Goal: Information Seeking & Learning: Compare options

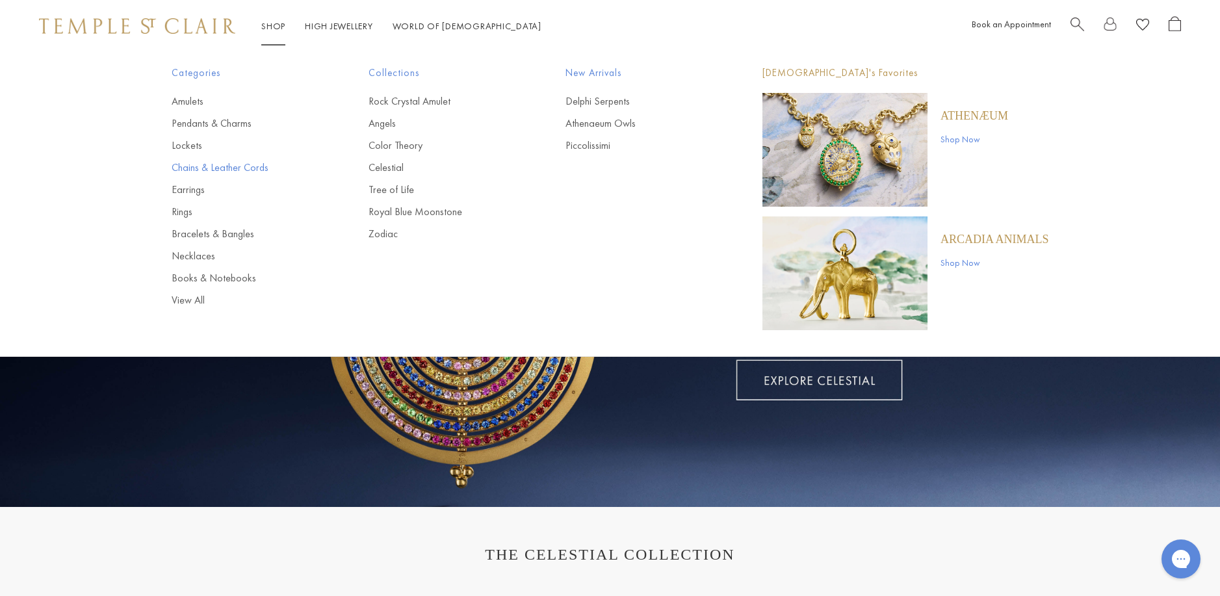
click at [185, 170] on link "Chains & Leather Cords" at bounding box center [244, 168] width 145 height 14
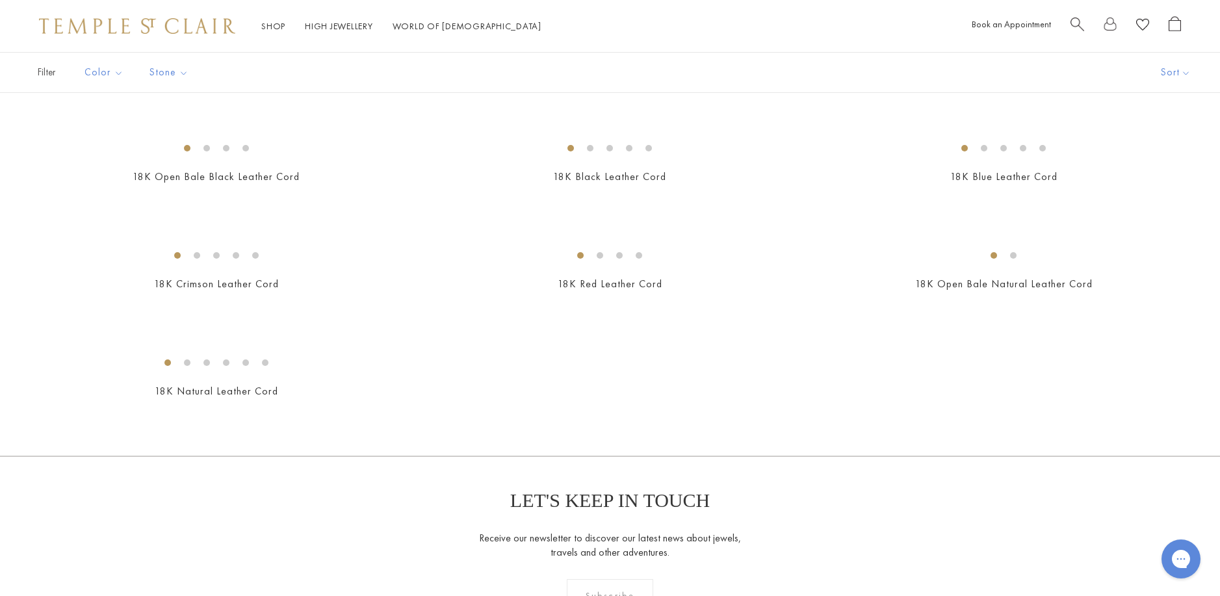
scroll to position [650, 0]
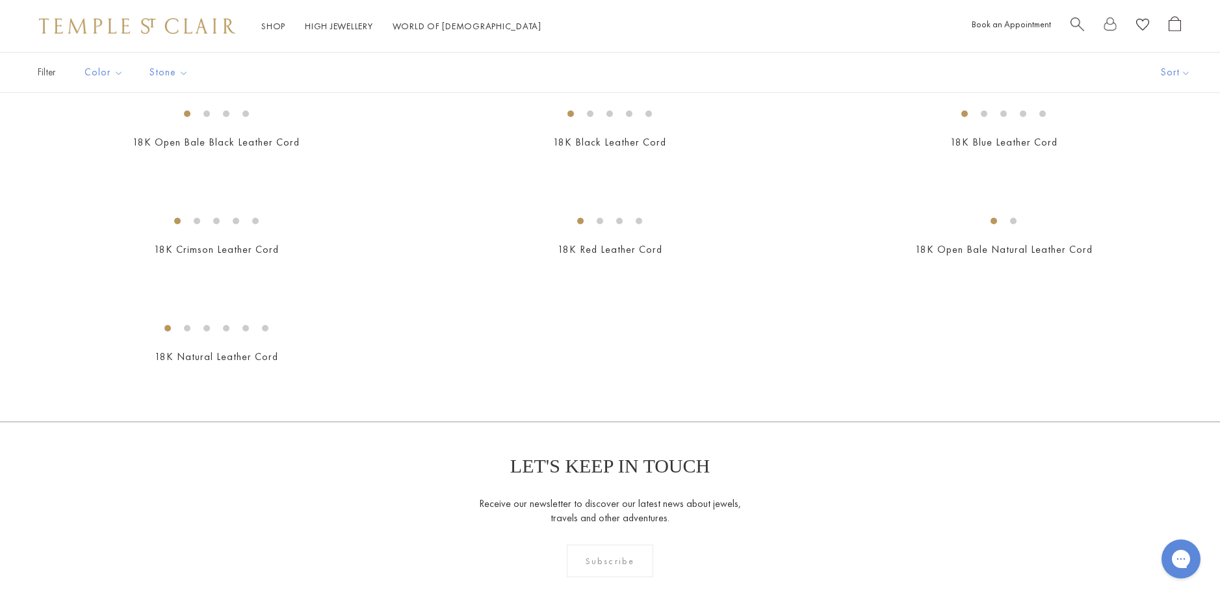
click at [0, 0] on img at bounding box center [0, 0] width 0 height 0
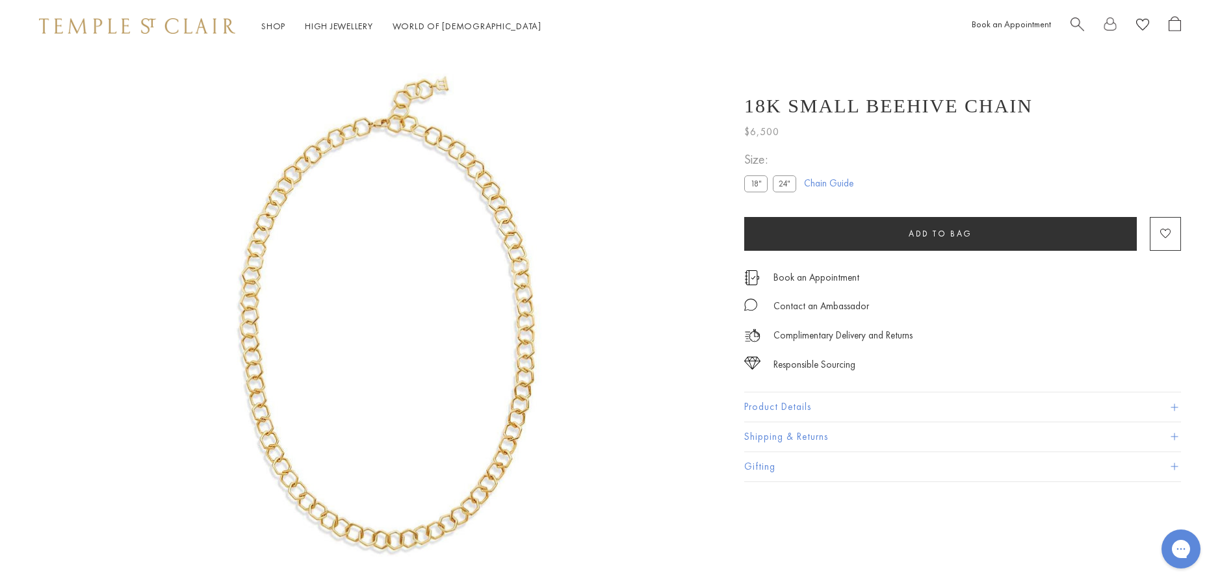
scroll to position [52, 0]
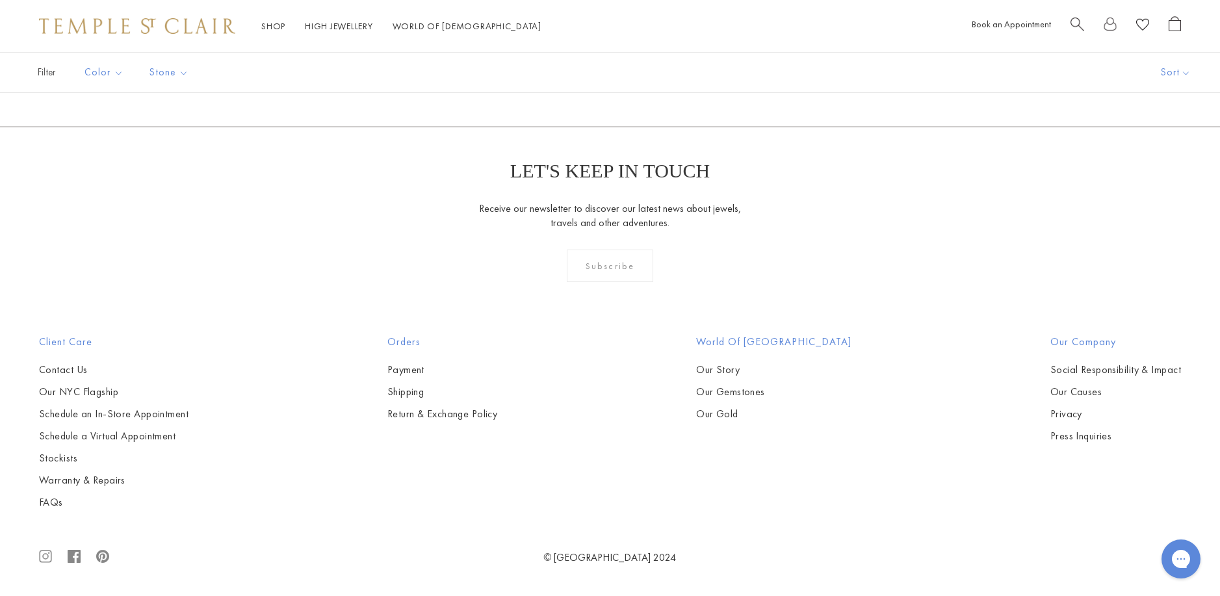
scroll to position [1949, 0]
click at [0, 0] on img at bounding box center [0, 0] width 0 height 0
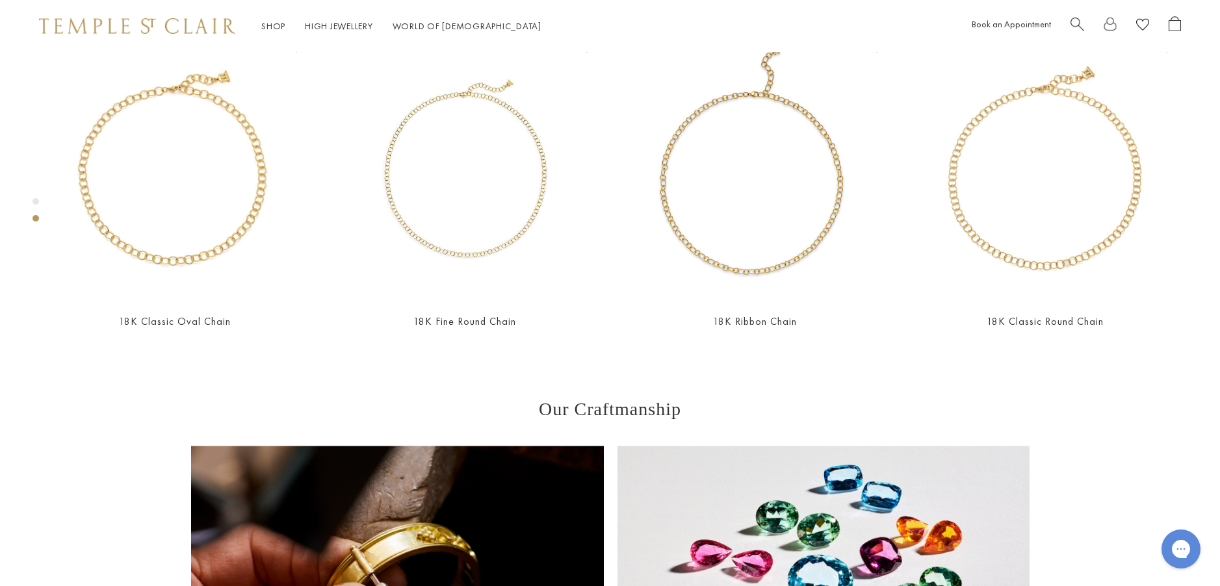
scroll to position [767, 0]
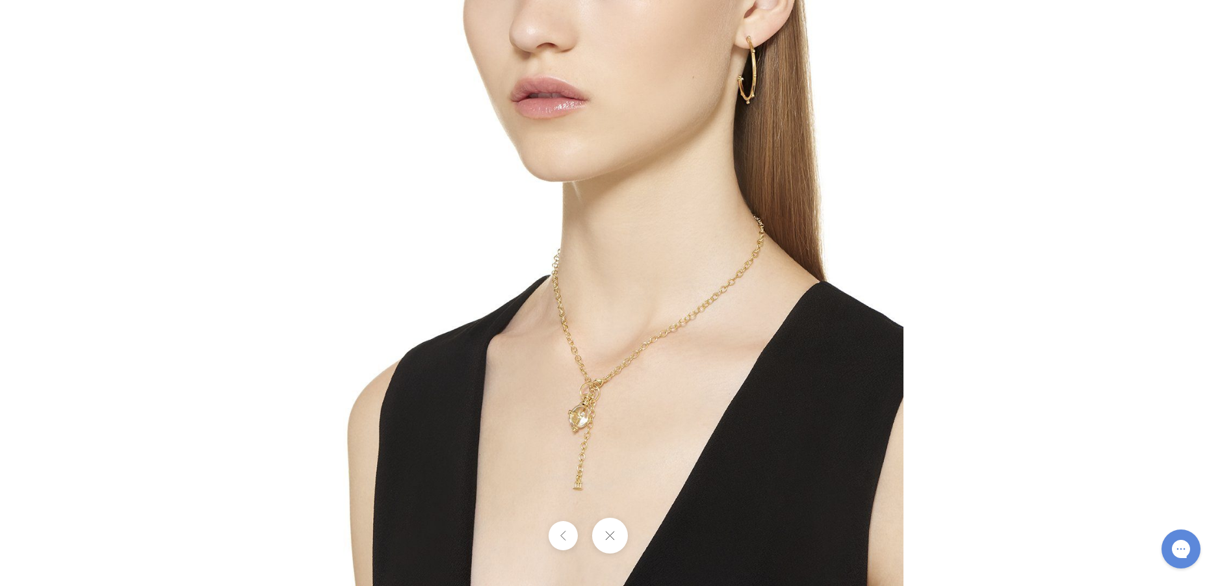
click at [611, 390] on img at bounding box center [610, 293] width 586 height 586
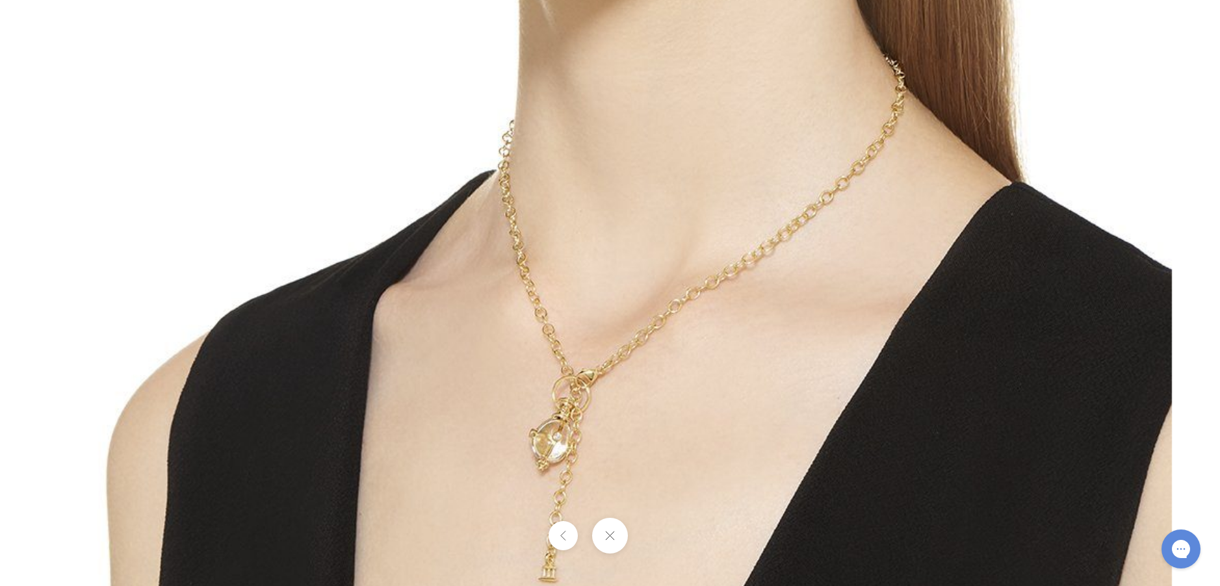
click at [610, 537] on button at bounding box center [610, 536] width 36 height 36
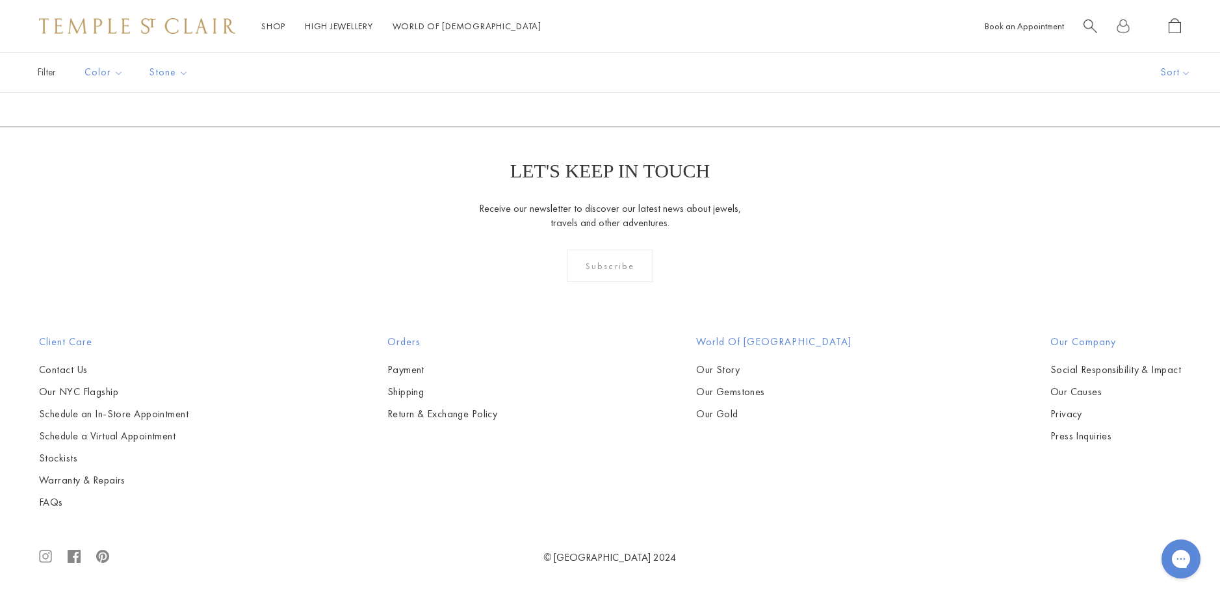
click at [0, 0] on img at bounding box center [0, 0] width 0 height 0
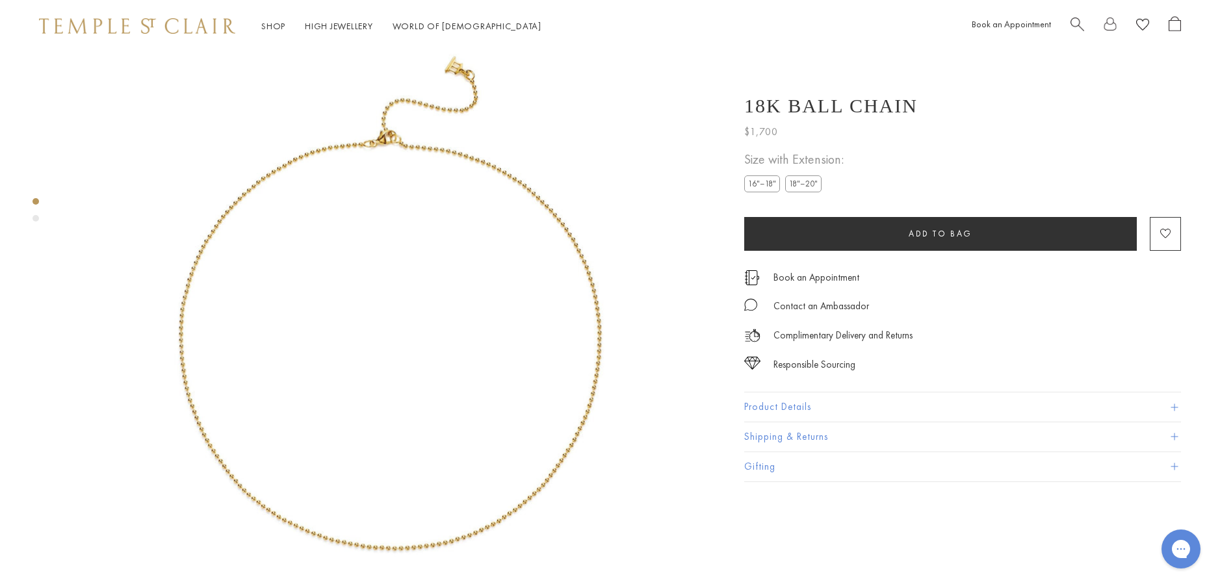
scroll to position [52, 0]
click at [768, 407] on button "Product Details" at bounding box center [962, 406] width 437 height 29
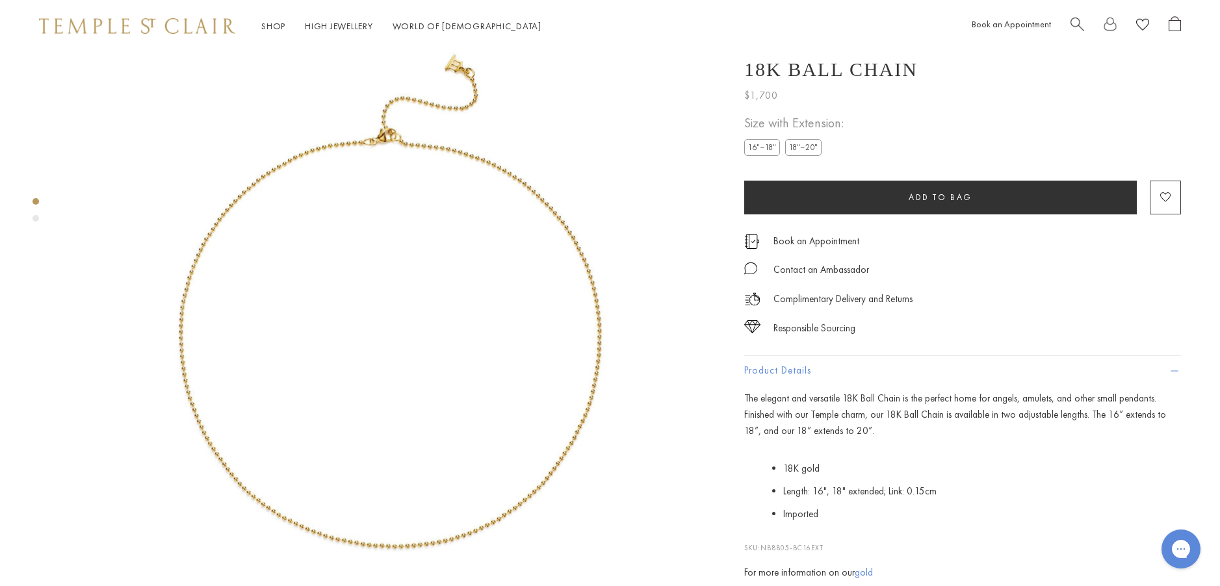
click at [805, 156] on label "18"–20"" at bounding box center [803, 148] width 36 height 16
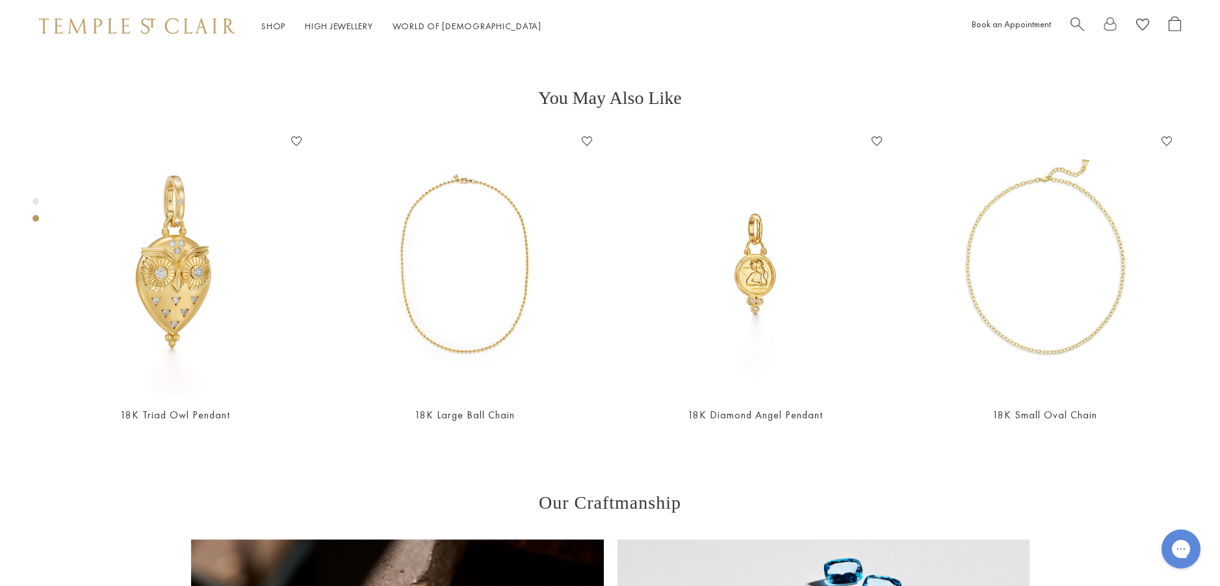
scroll to position [637, 0]
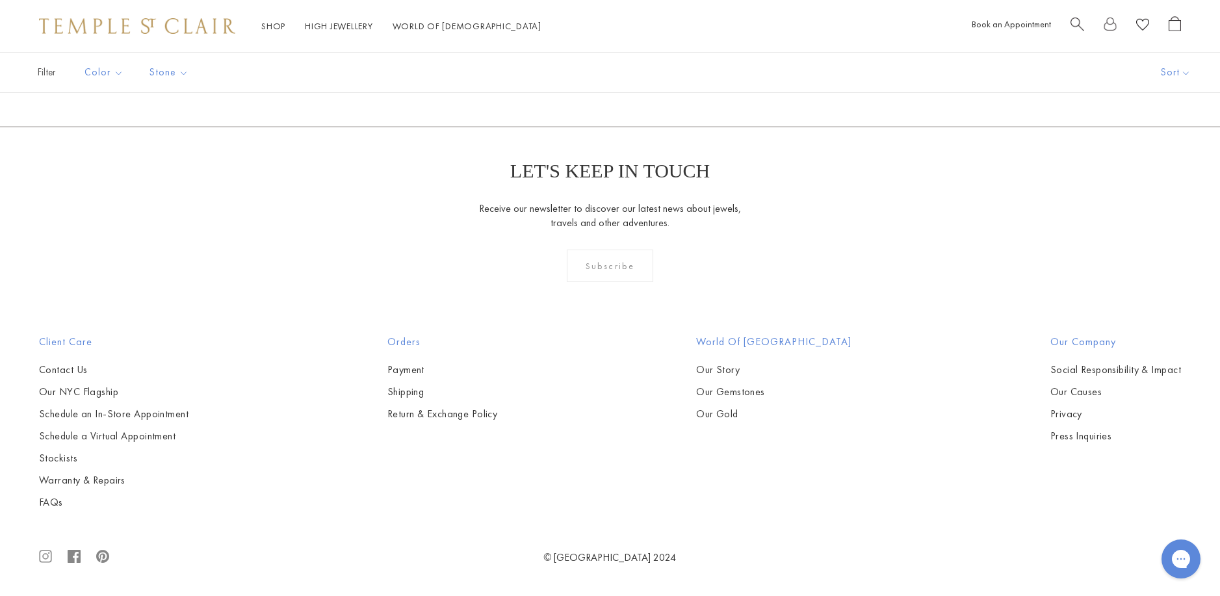
scroll to position [2469, 0]
click at [0, 0] on img at bounding box center [0, 0] width 0 height 0
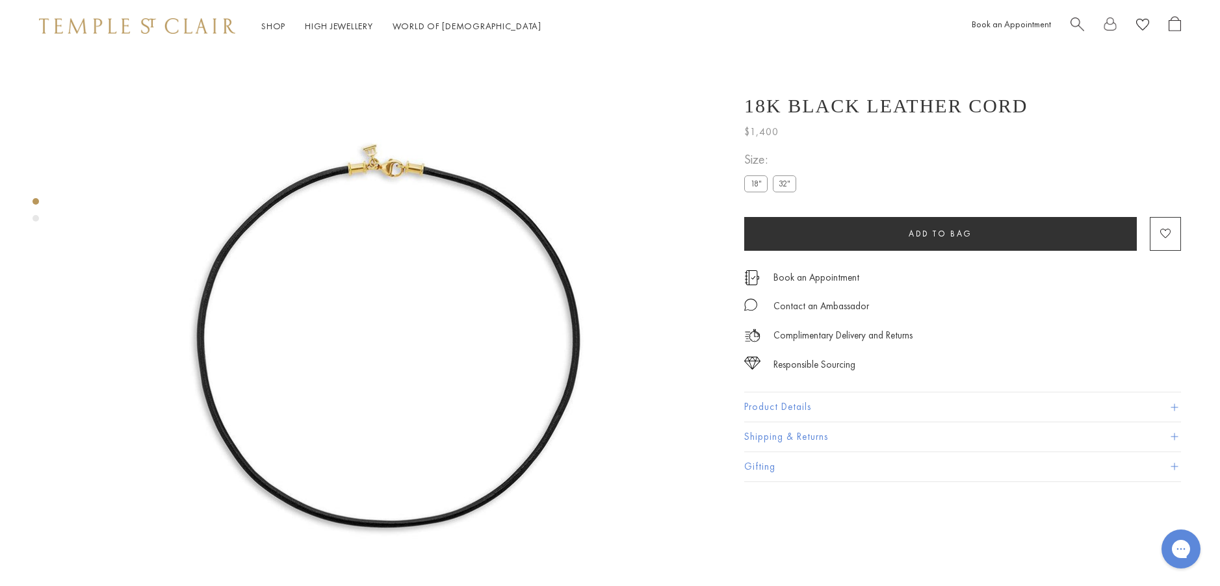
click at [780, 407] on button "Product Details" at bounding box center [962, 406] width 437 height 29
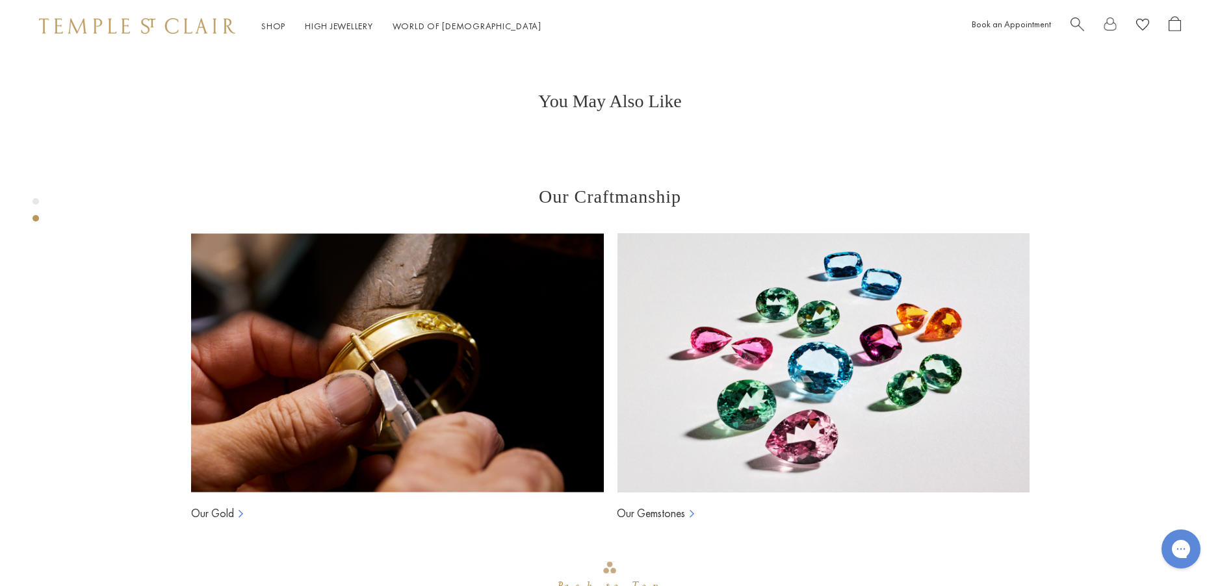
scroll to position [702, 0]
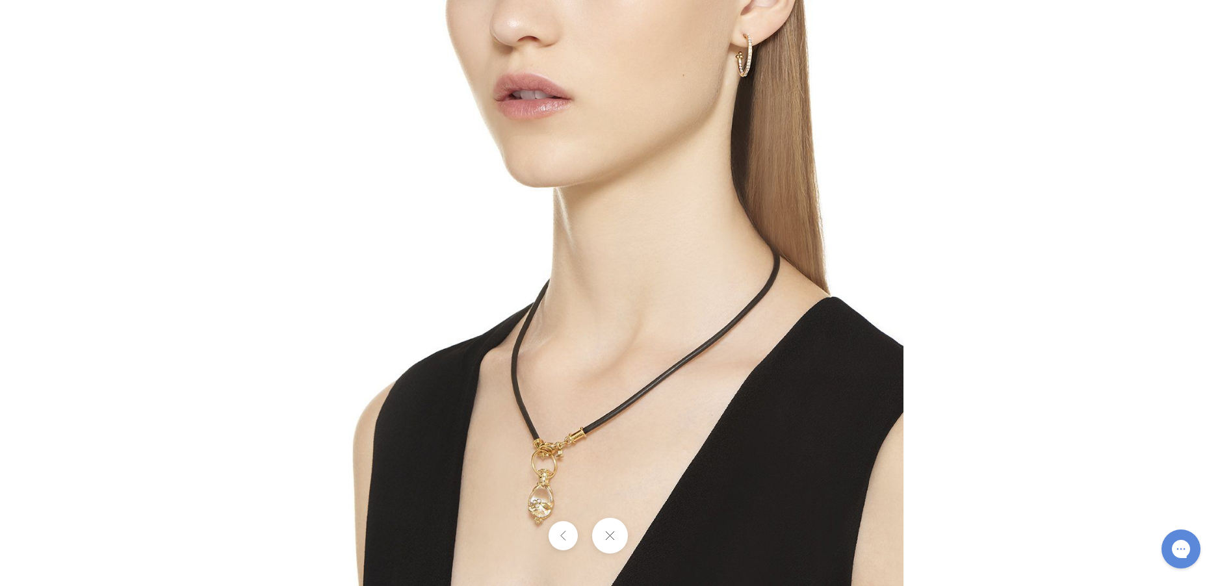
click at [563, 469] on img at bounding box center [610, 293] width 586 height 586
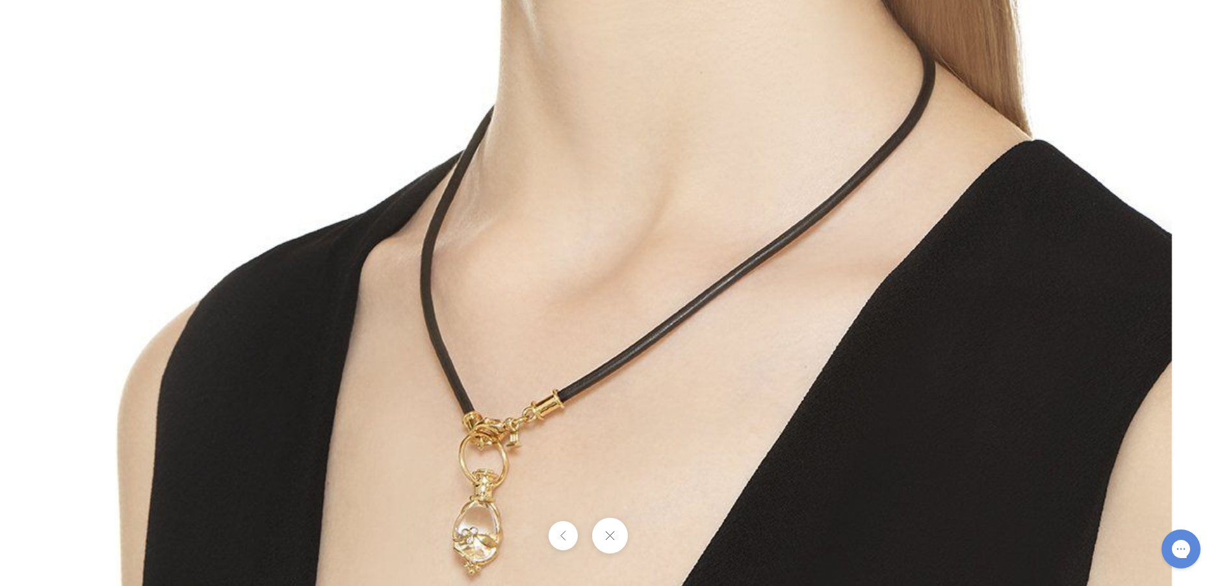
click at [559, 461] on img at bounding box center [610, 132] width 1123 height 1123
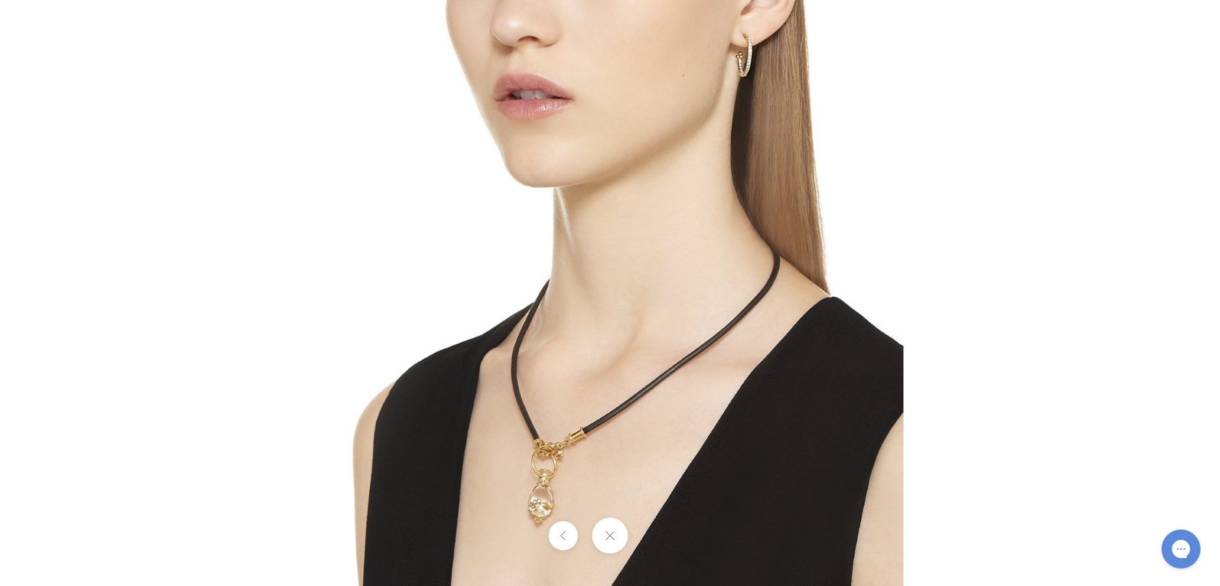
click at [559, 461] on img at bounding box center [610, 293] width 586 height 586
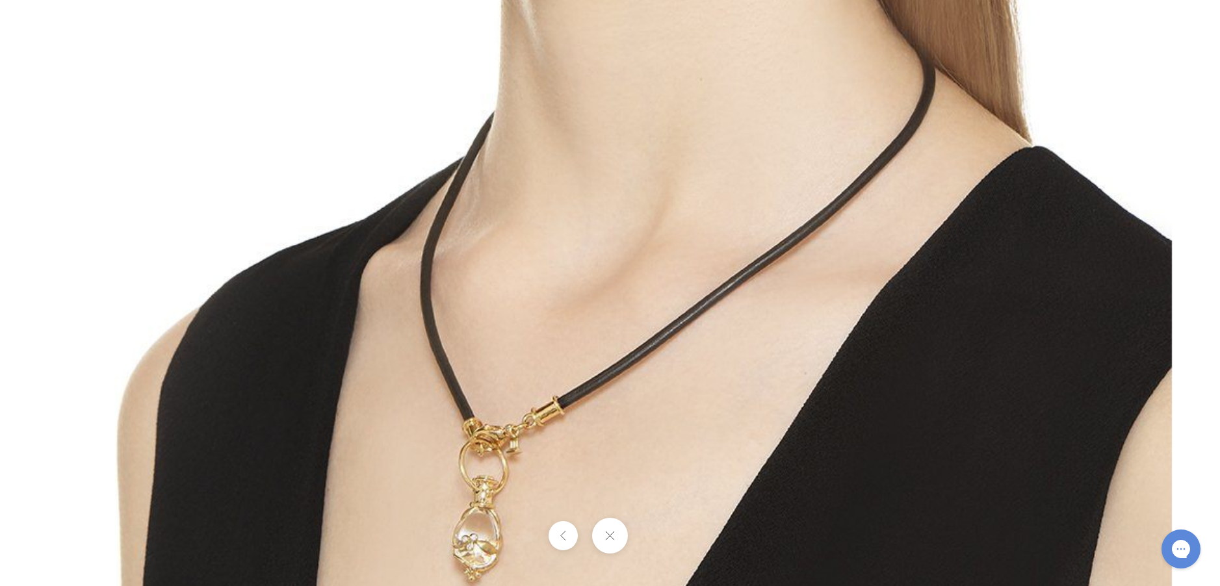
click at [616, 532] on button at bounding box center [610, 536] width 36 height 36
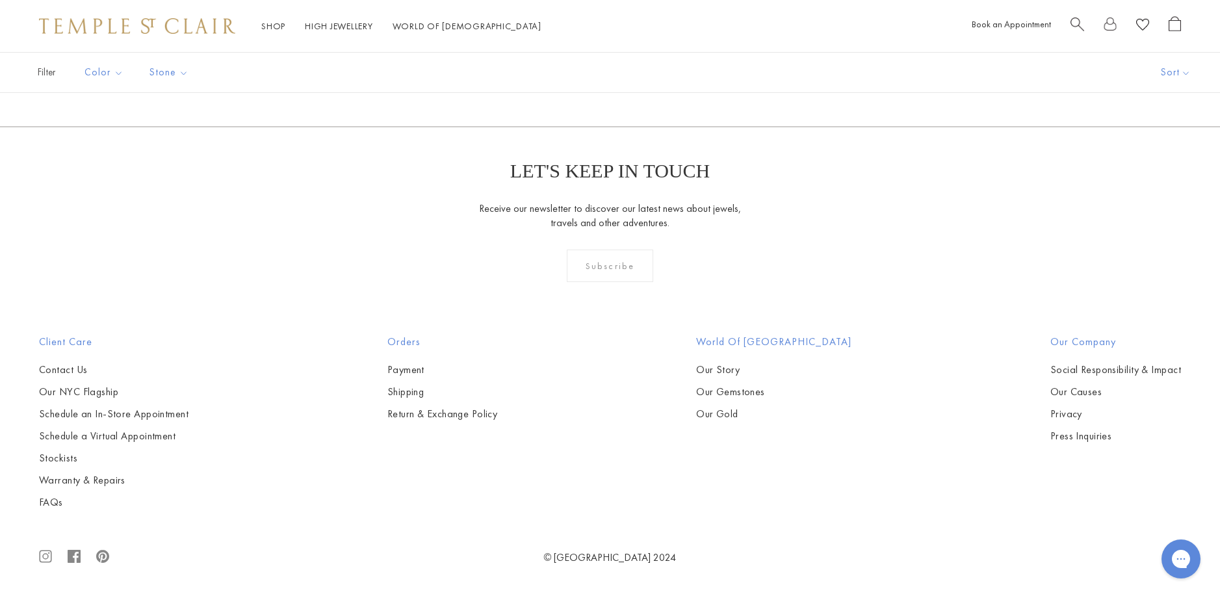
click at [0, 0] on img at bounding box center [0, 0] width 0 height 0
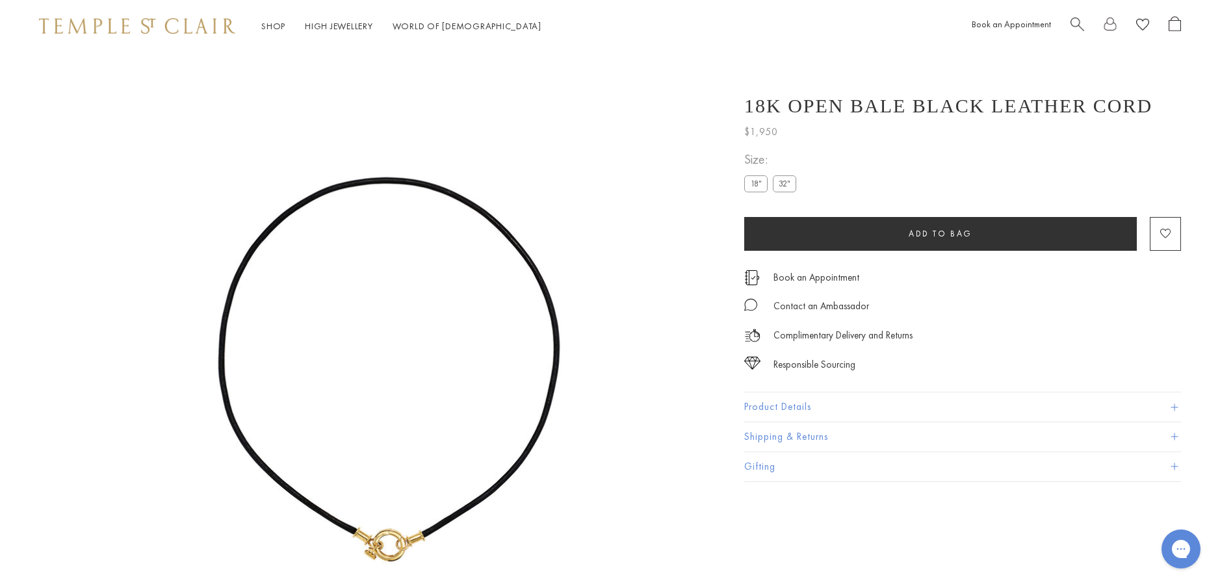
scroll to position [52, 0]
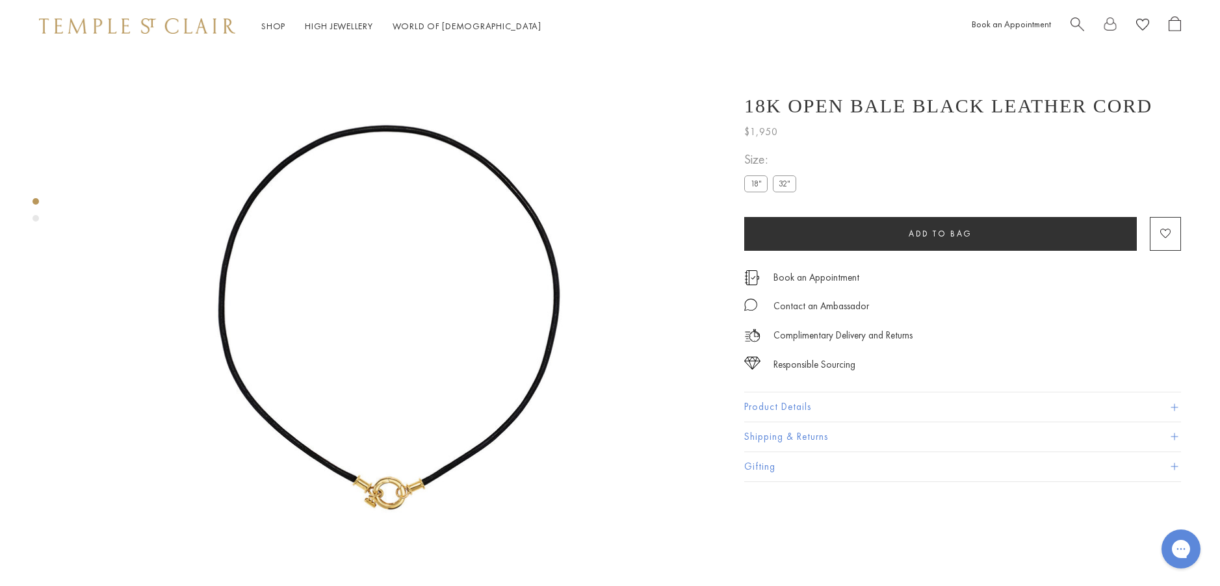
click at [764, 404] on button "Product Details" at bounding box center [962, 406] width 437 height 29
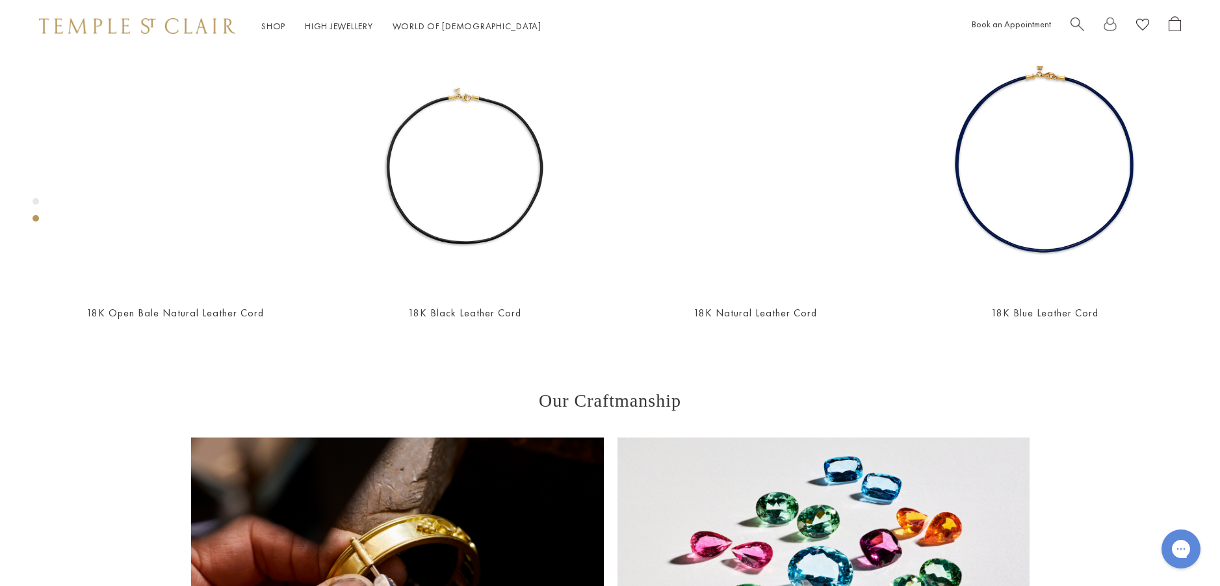
scroll to position [832, 0]
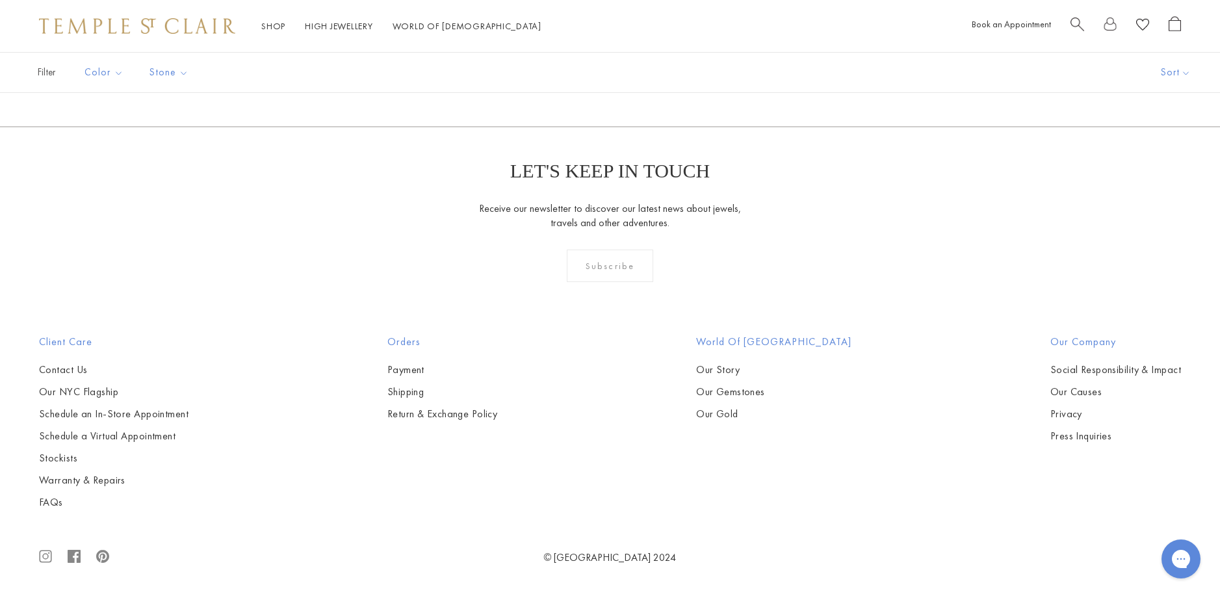
click at [0, 0] on img at bounding box center [0, 0] width 0 height 0
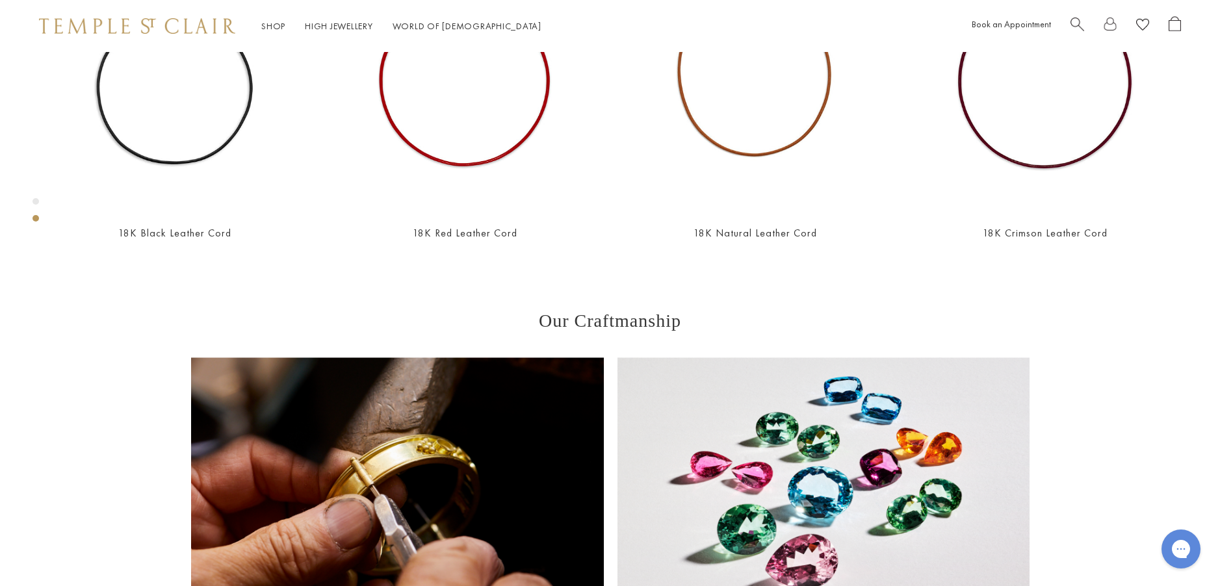
scroll to position [897, 0]
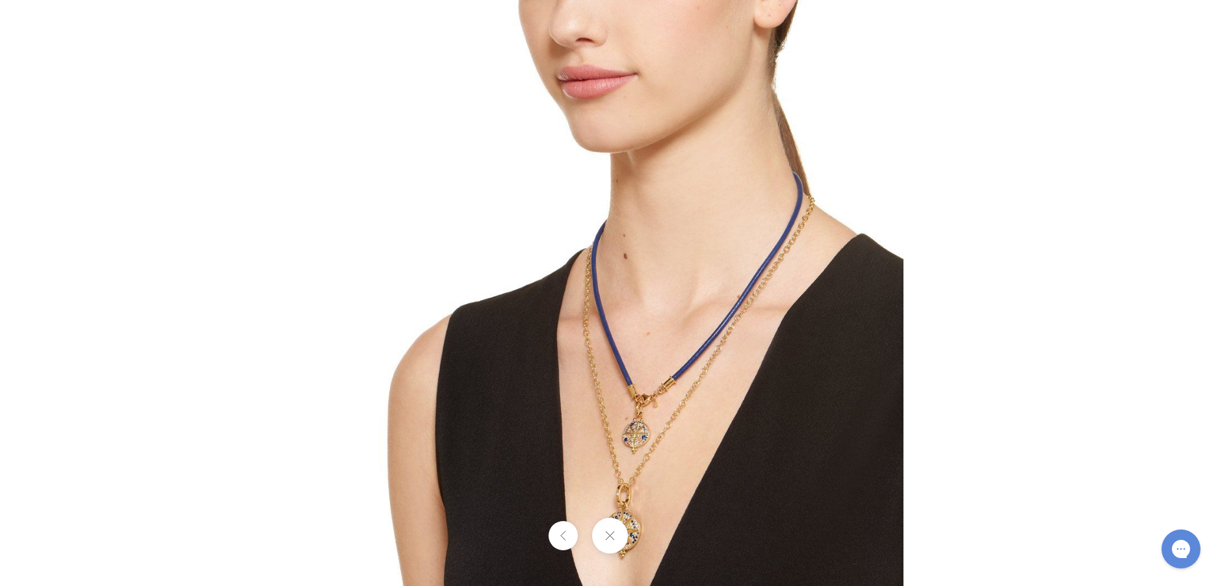
click at [688, 402] on img at bounding box center [610, 293] width 586 height 586
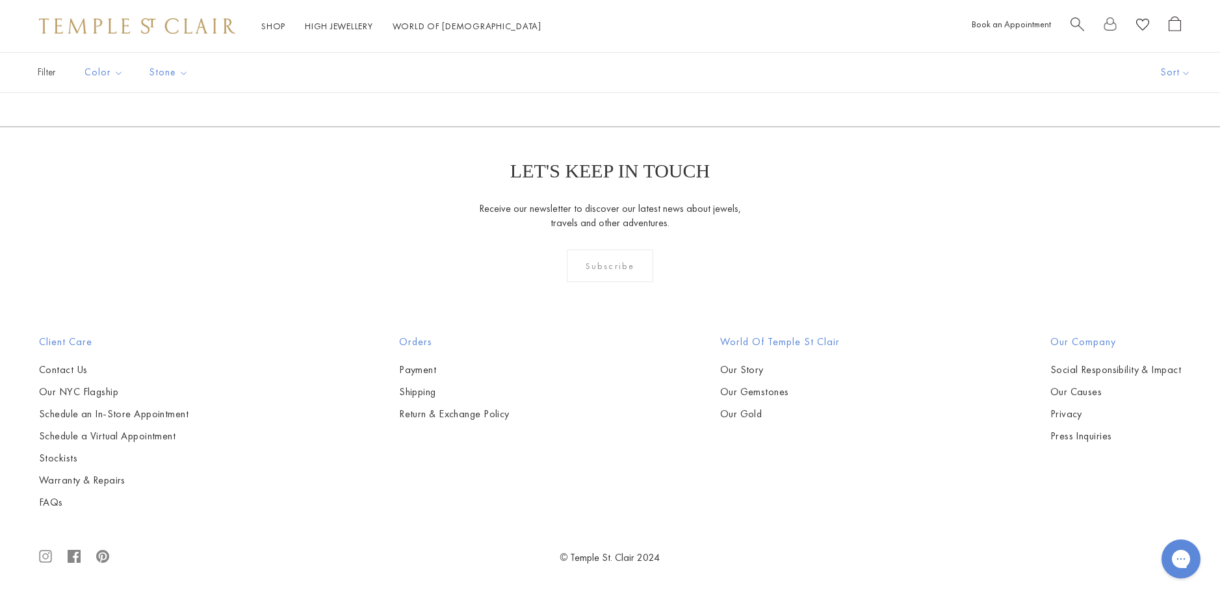
scroll to position [3184, 0]
click at [0, 0] on img at bounding box center [0, 0] width 0 height 0
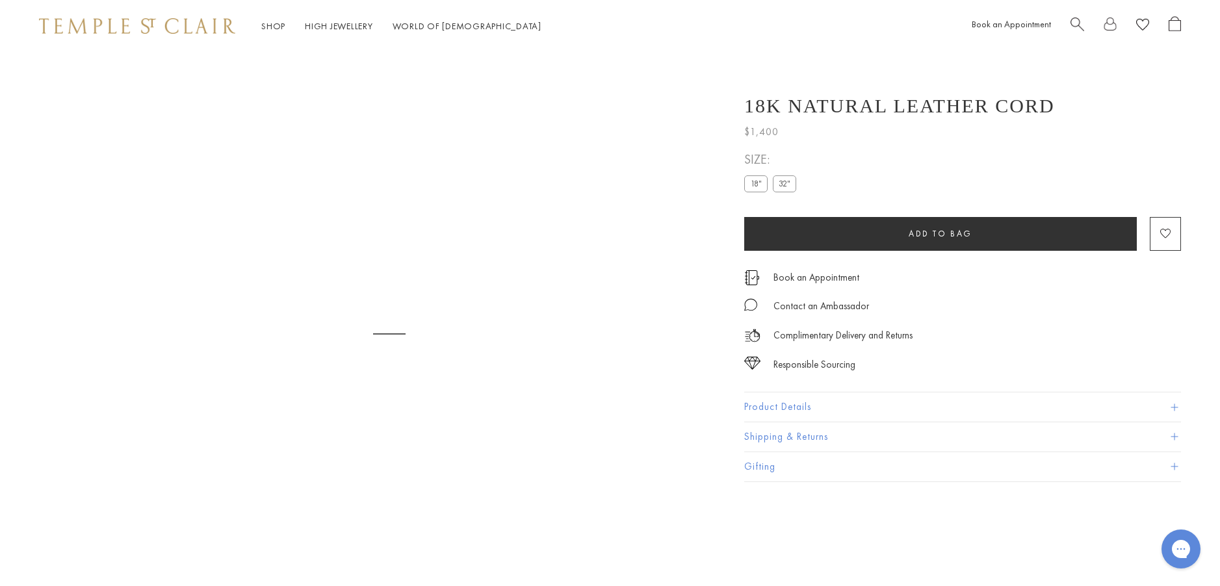
scroll to position [52, 0]
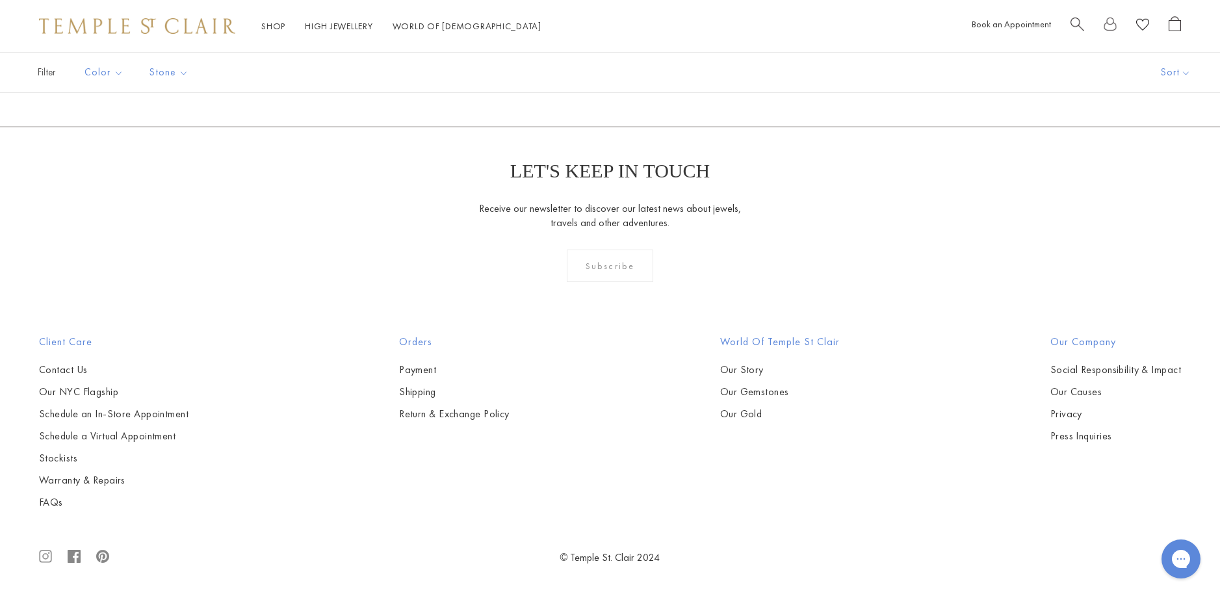
scroll to position [1105, 0]
click at [0, 0] on img at bounding box center [0, 0] width 0 height 0
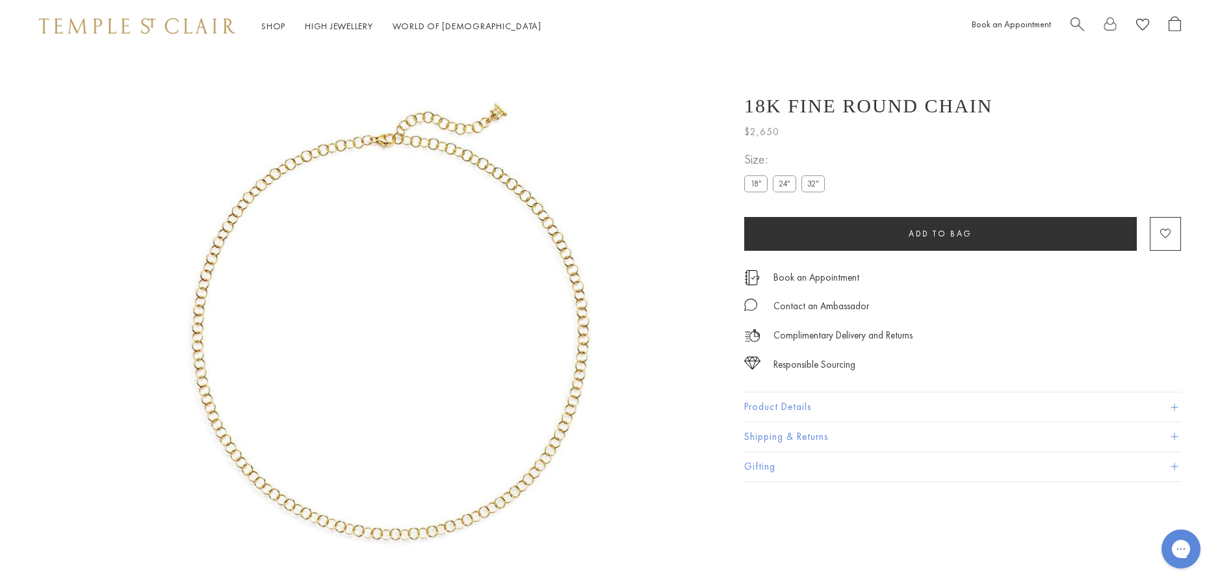
scroll to position [52, 0]
click at [803, 403] on button "Product Details" at bounding box center [962, 406] width 437 height 29
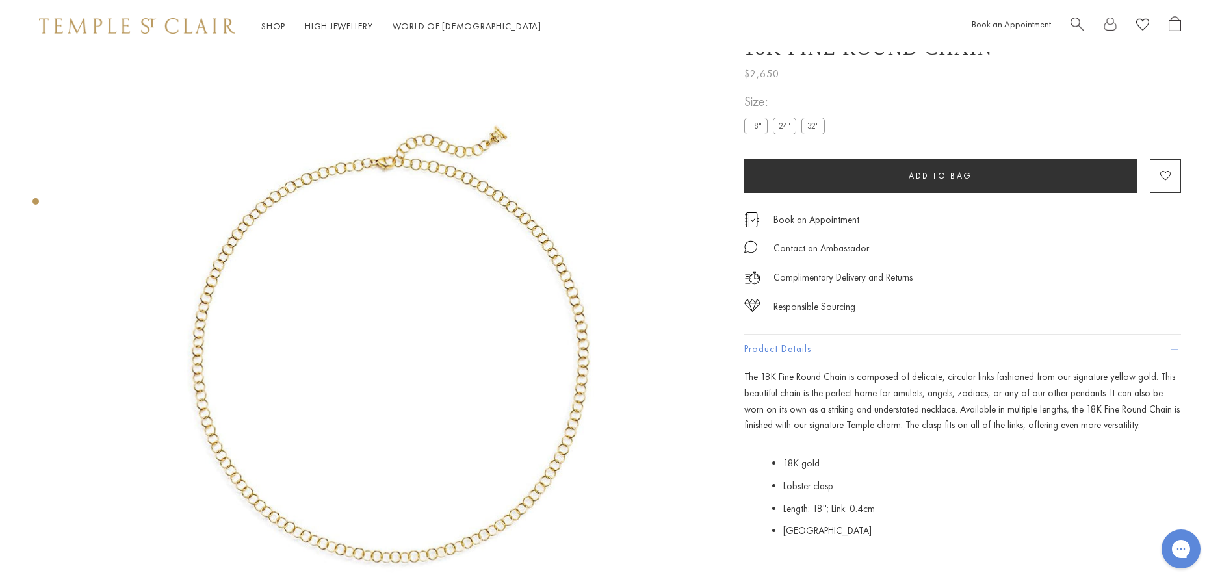
scroll to position [0, 0]
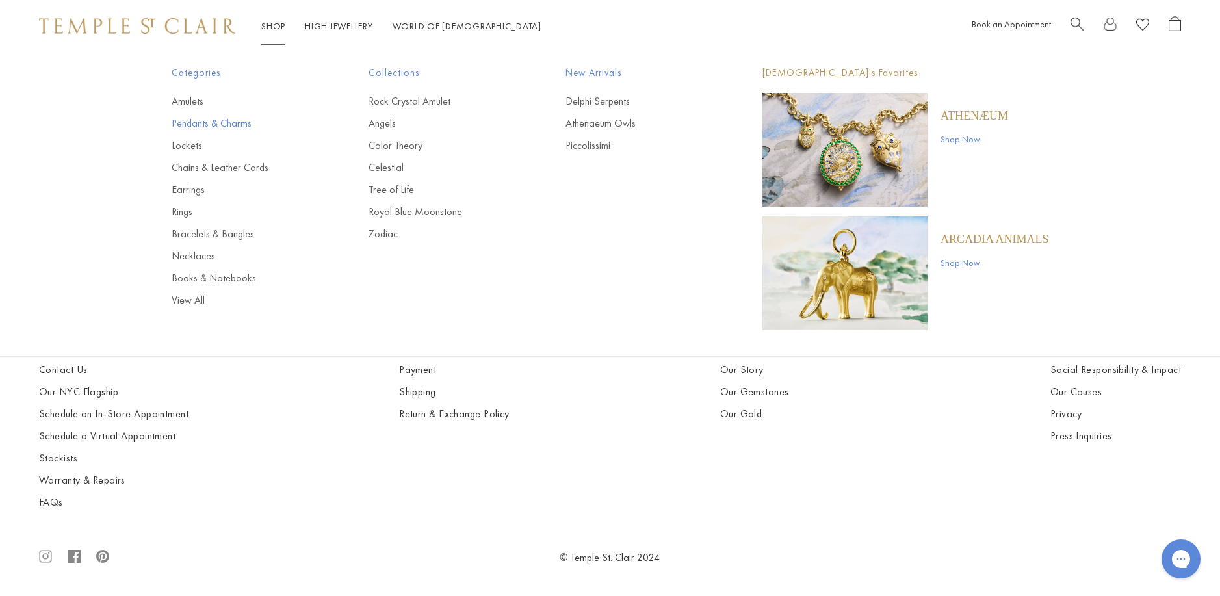
click at [204, 125] on link "Pendants & Charms" at bounding box center [244, 123] width 145 height 14
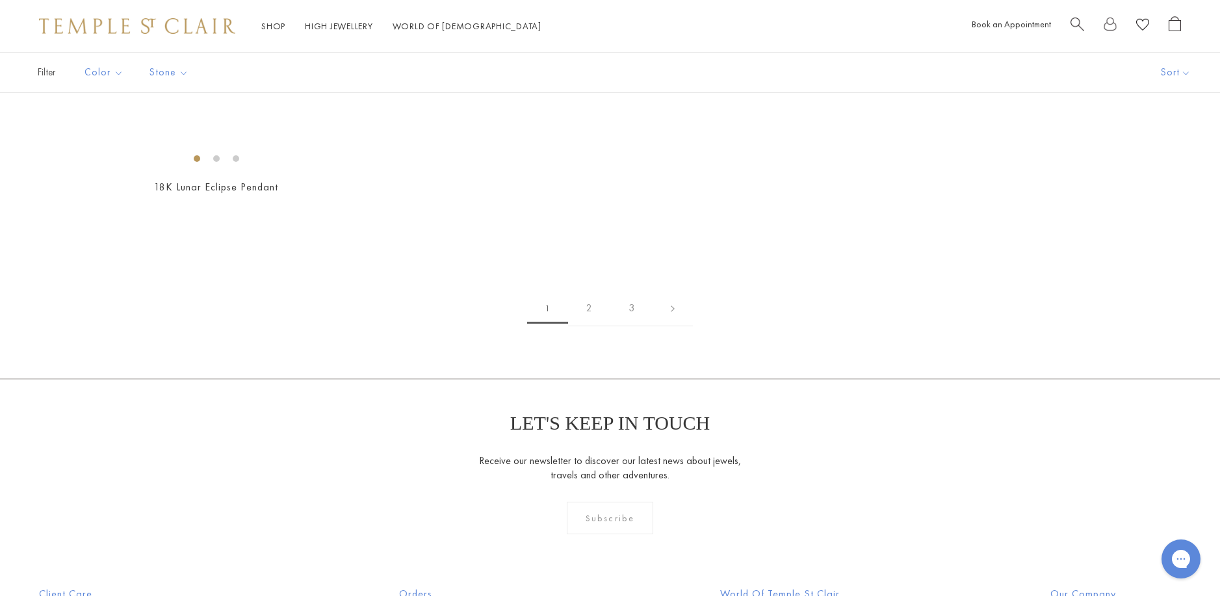
scroll to position [2339, 0]
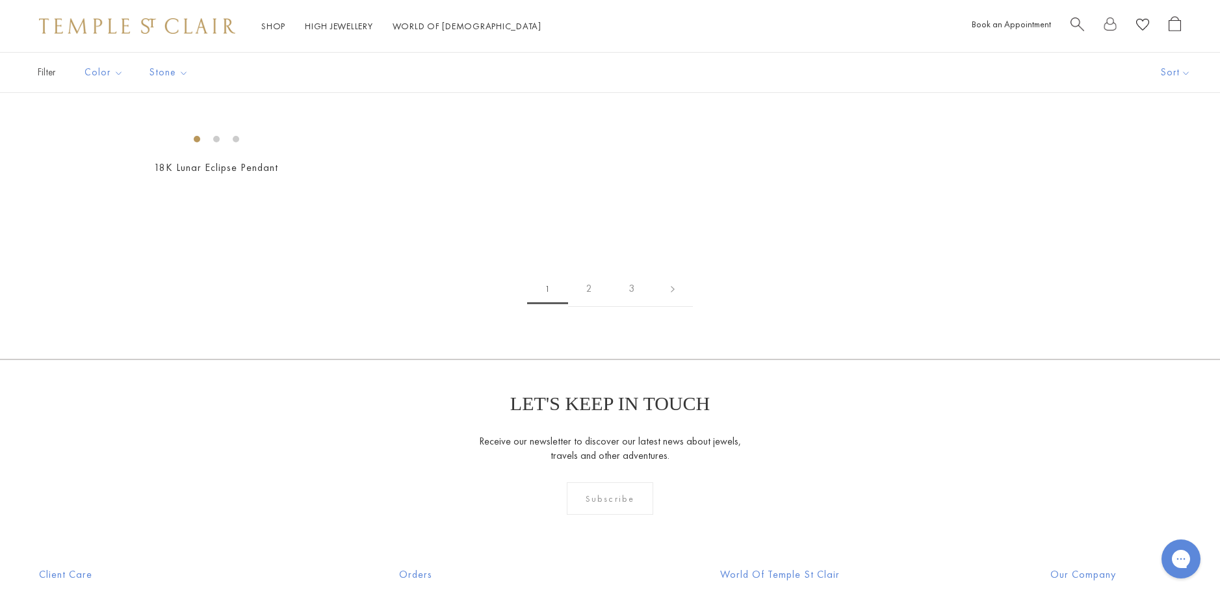
click at [0, 0] on img at bounding box center [0, 0] width 0 height 0
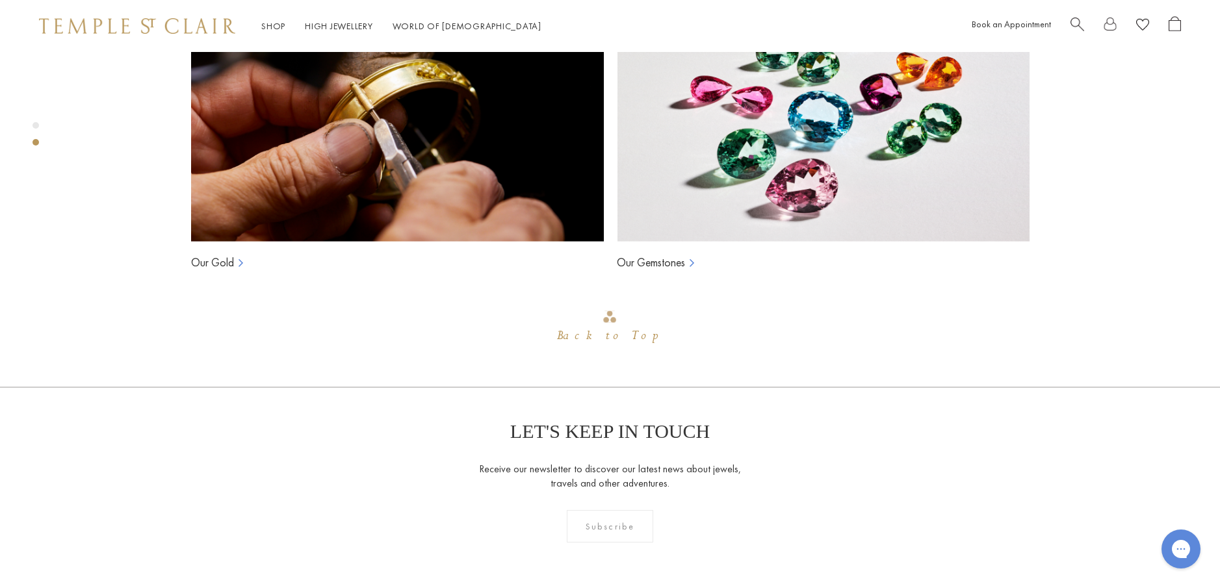
scroll to position [1222, 0]
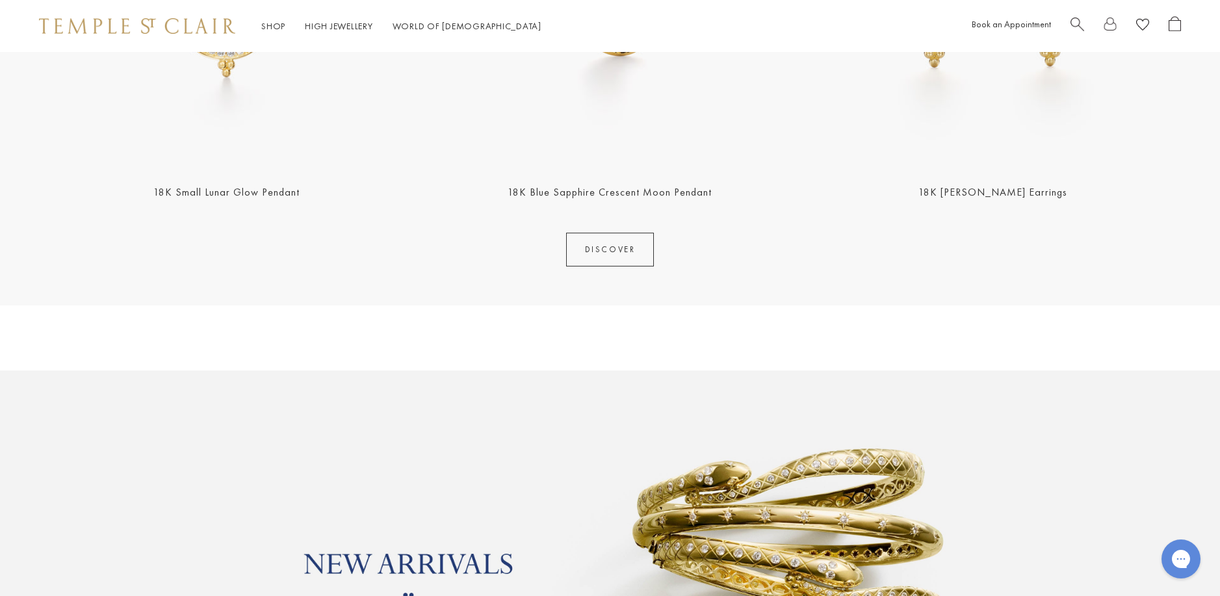
scroll to position [780, 0]
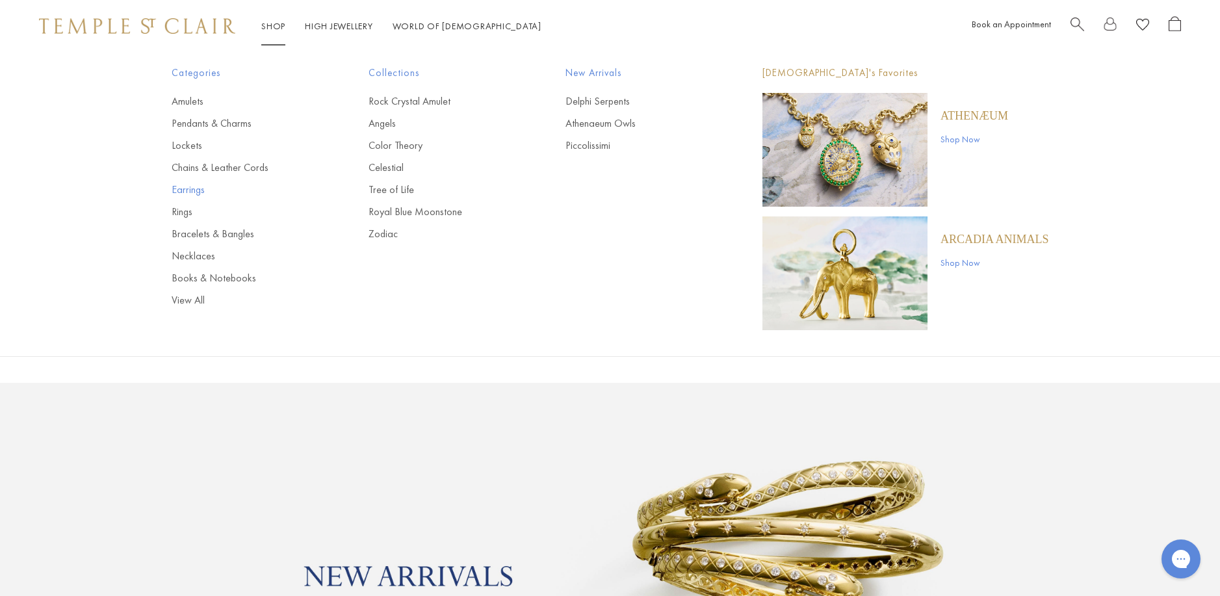
click at [180, 190] on link "Earrings" at bounding box center [244, 190] width 145 height 14
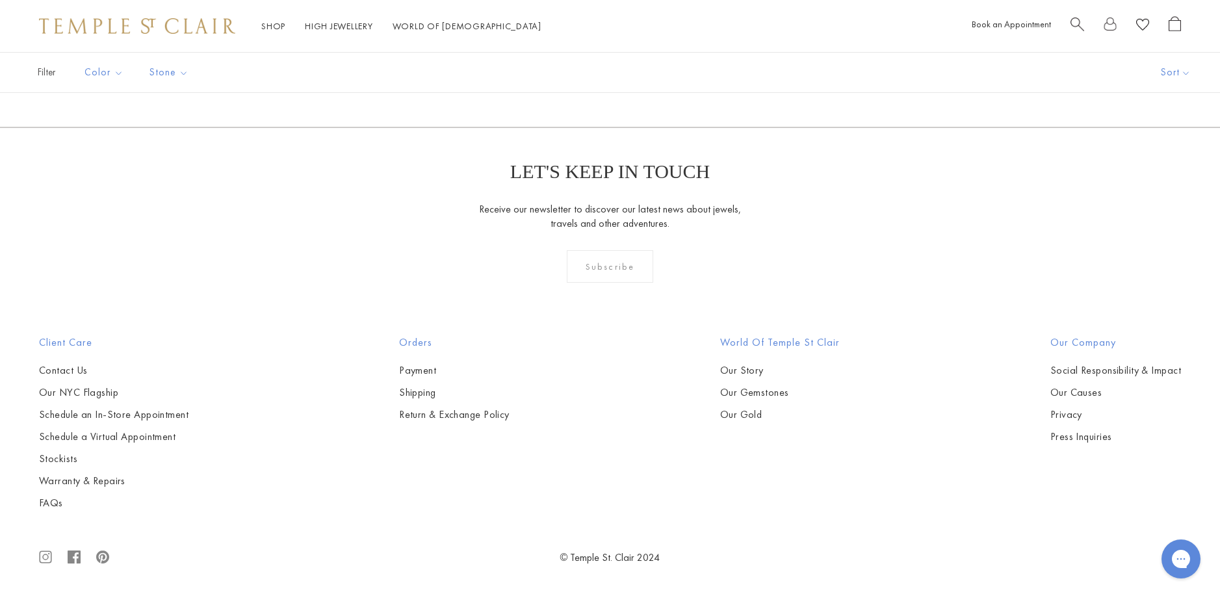
scroll to position [6433, 0]
click at [0, 0] on img at bounding box center [0, 0] width 0 height 0
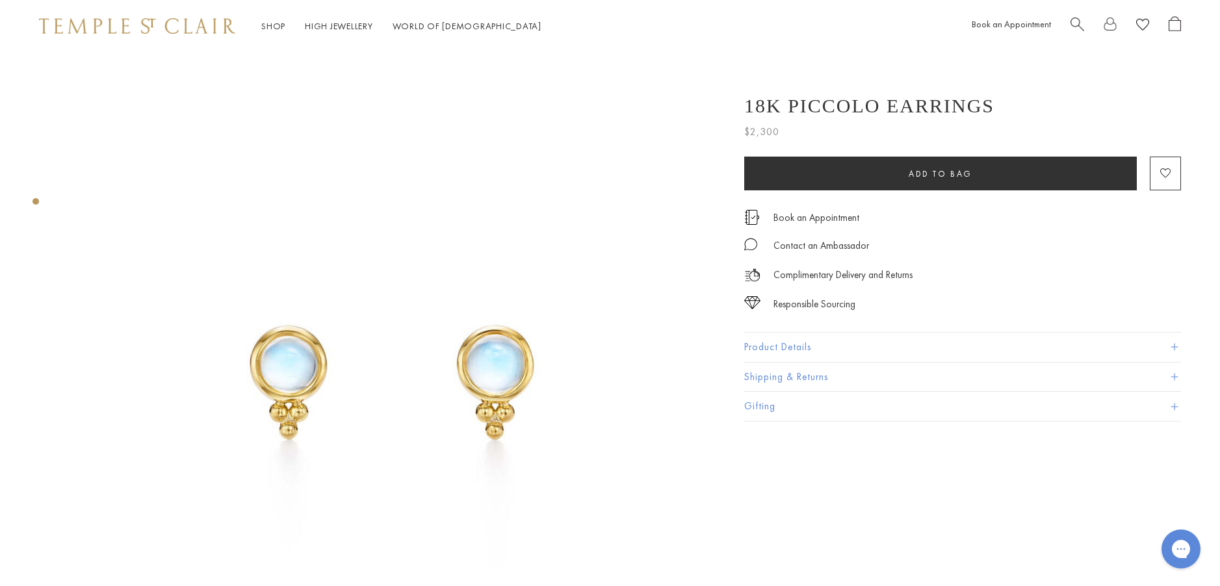
click at [753, 344] on button "Product Details" at bounding box center [962, 347] width 437 height 29
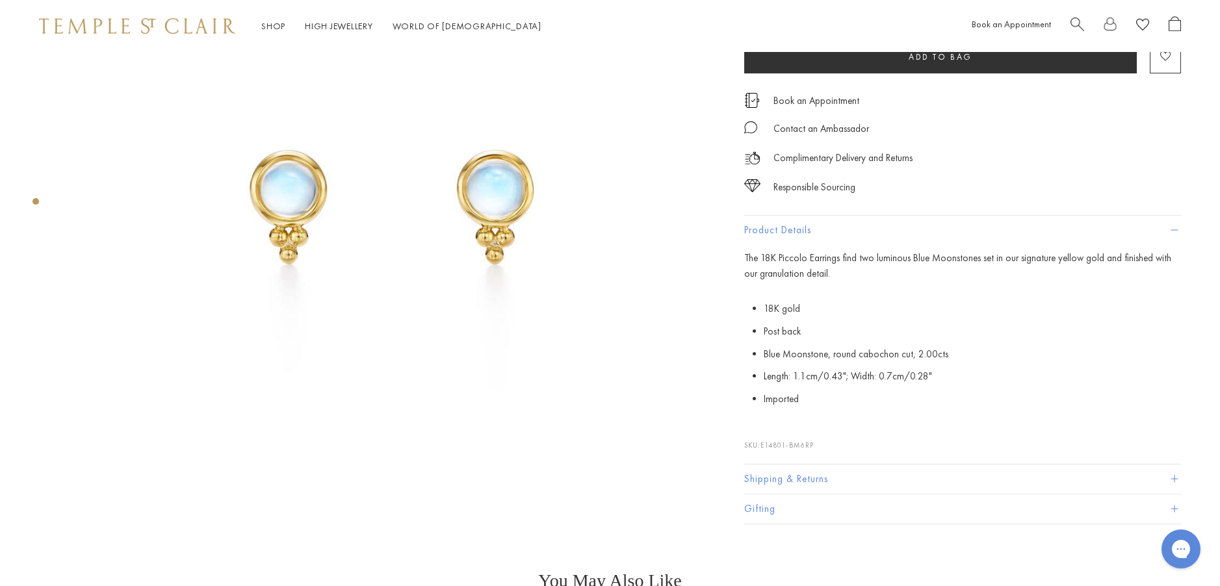
scroll to position [195, 0]
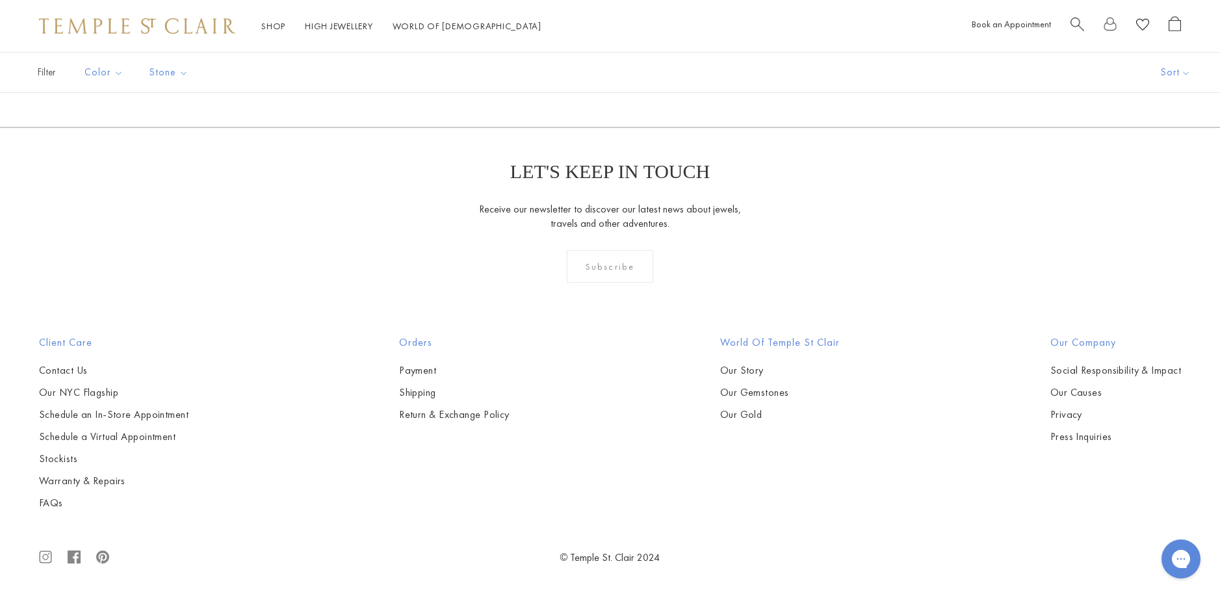
scroll to position [8058, 0]
click at [593, 75] on link "2" at bounding box center [589, 57] width 42 height 36
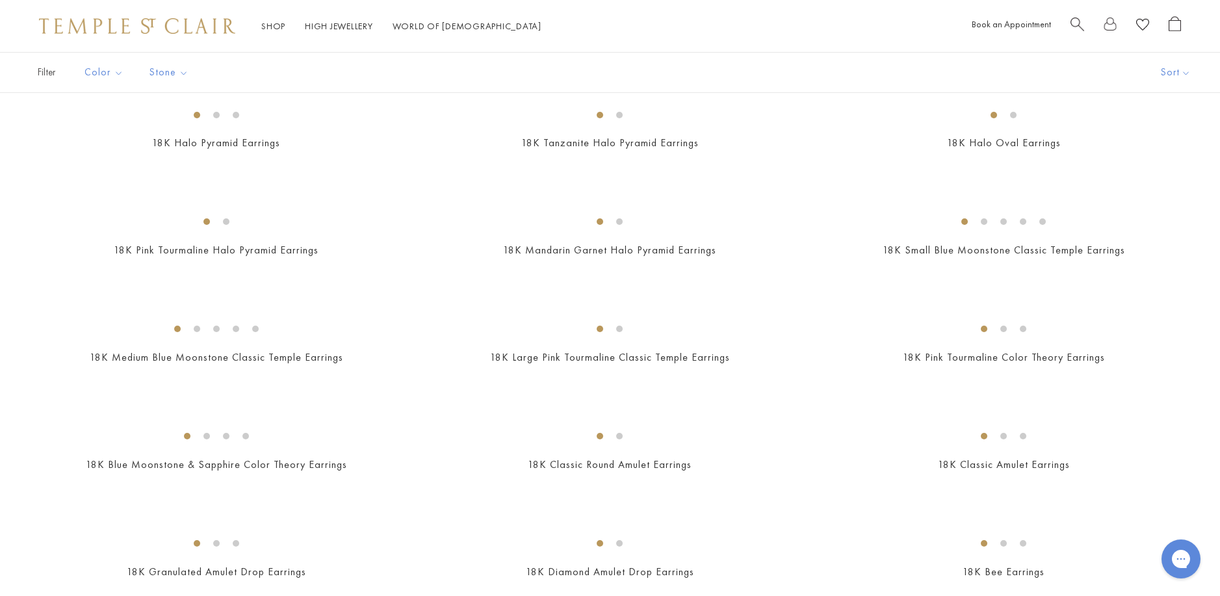
scroll to position [585, 0]
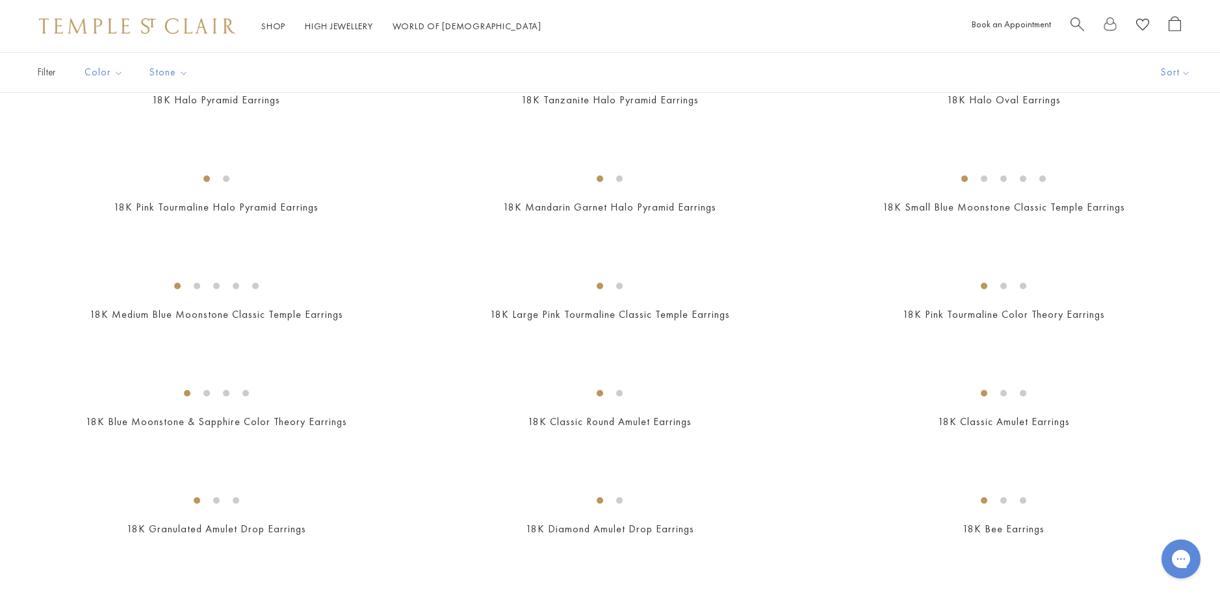
click at [0, 0] on img at bounding box center [0, 0] width 0 height 0
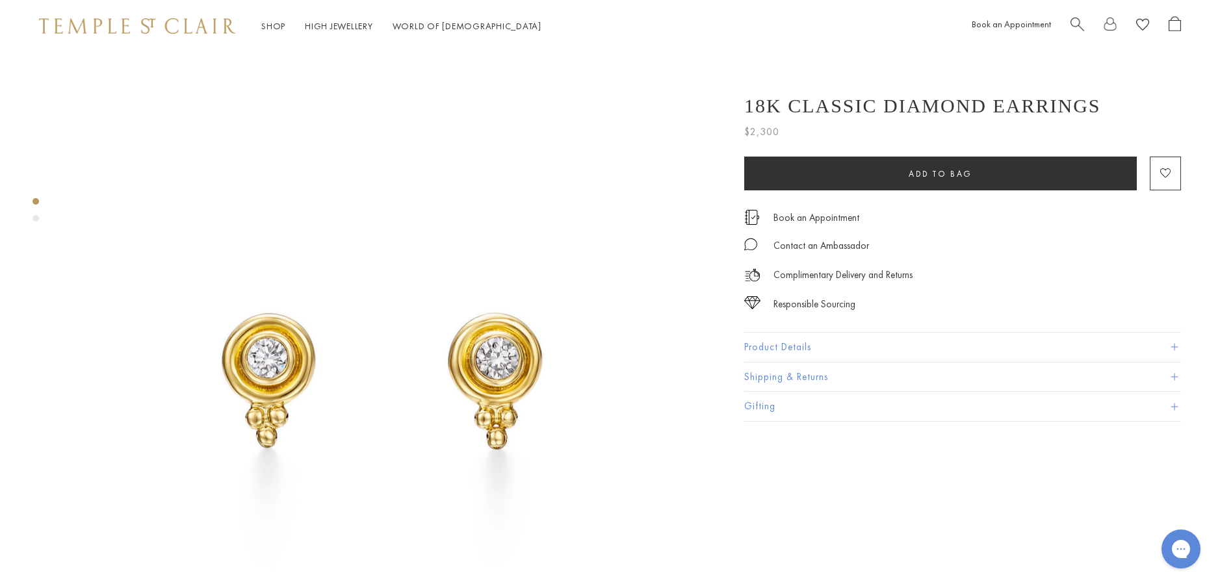
click at [772, 346] on button "Product Details" at bounding box center [962, 347] width 437 height 29
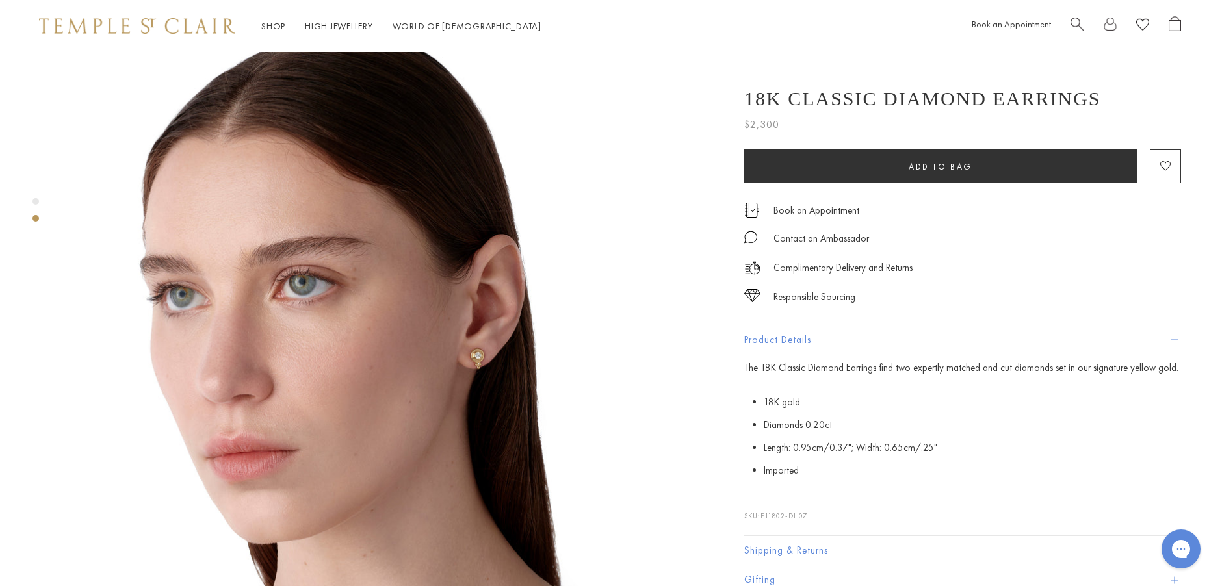
scroll to position [715, 0]
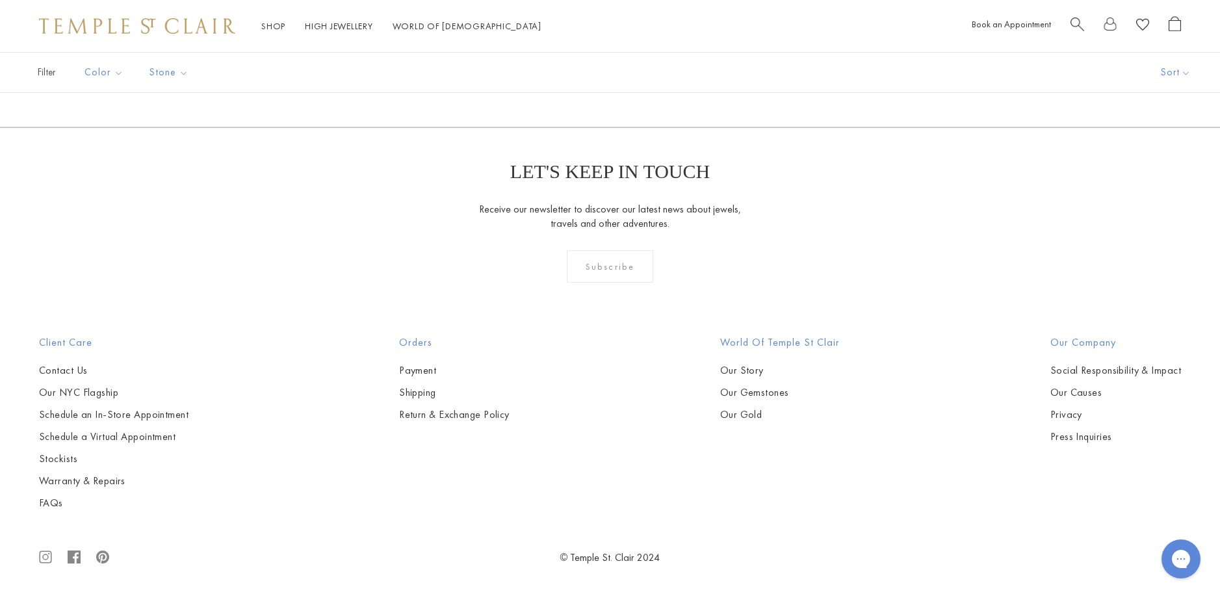
scroll to position [2469, 0]
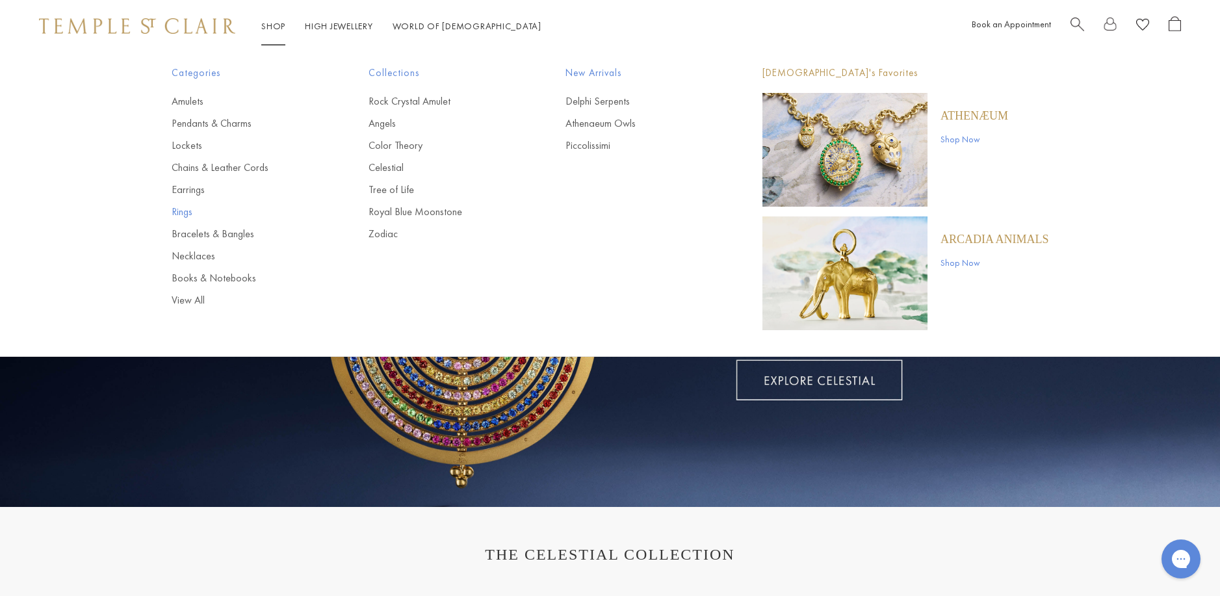
click at [186, 211] on link "Rings" at bounding box center [244, 212] width 145 height 14
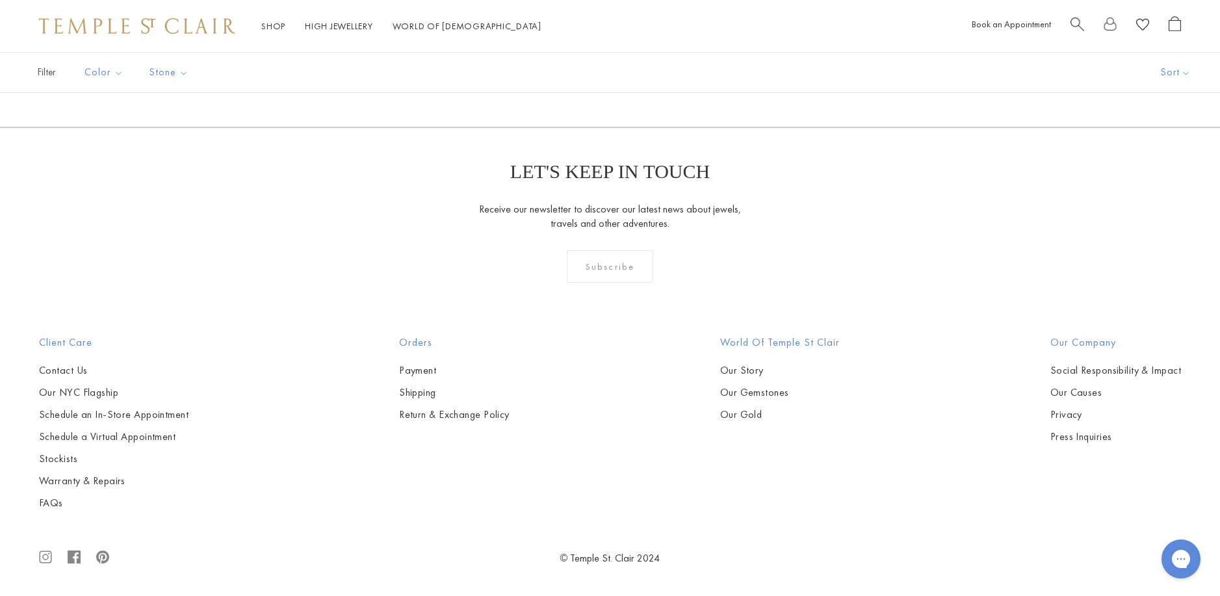
scroll to position [4679, 0]
click at [0, 0] on img at bounding box center [0, 0] width 0 height 0
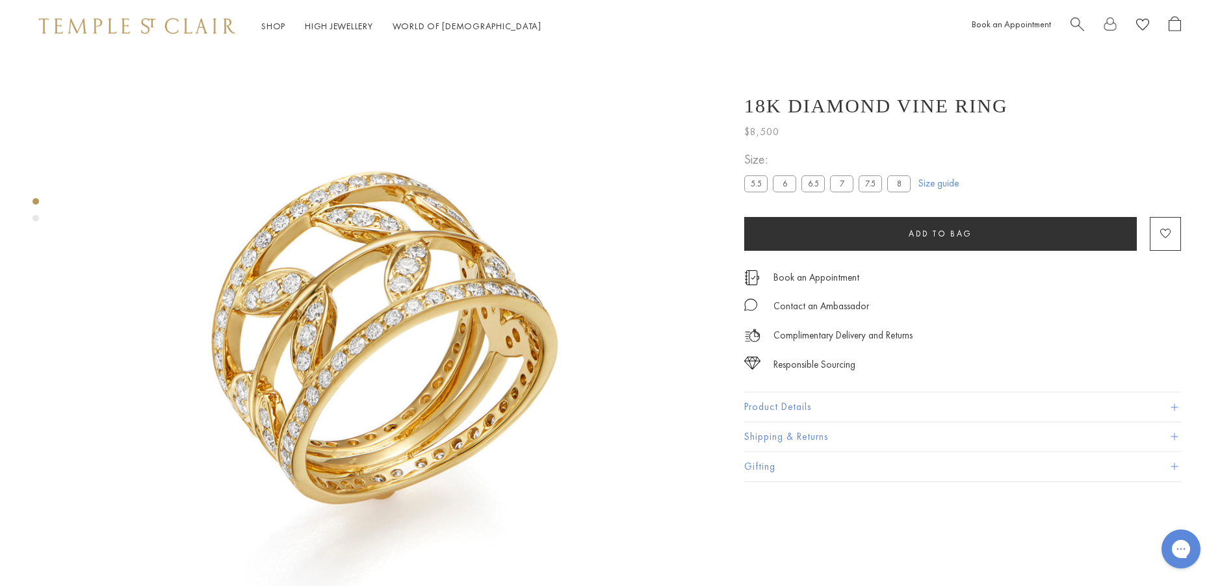
scroll to position [52, 0]
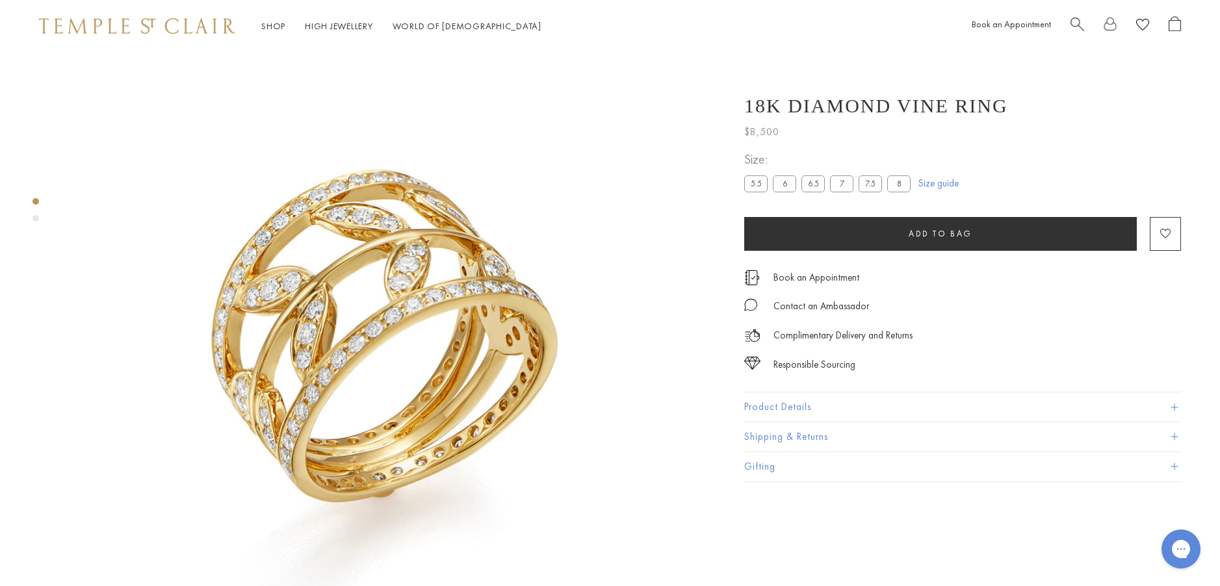
click at [777, 410] on button "Product Details" at bounding box center [962, 406] width 437 height 29
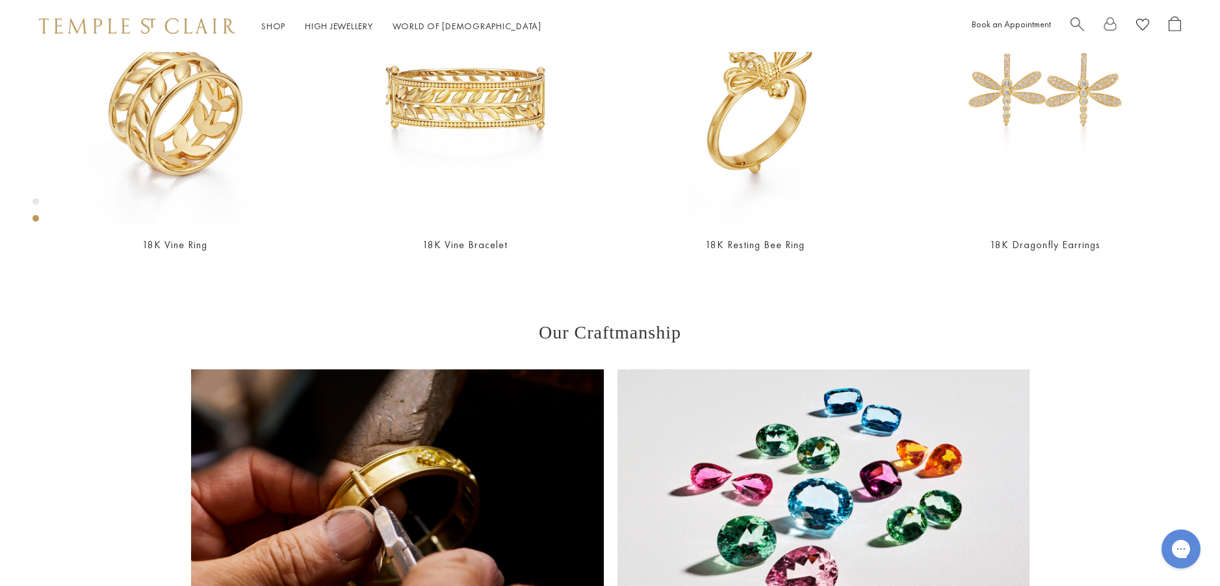
scroll to position [832, 0]
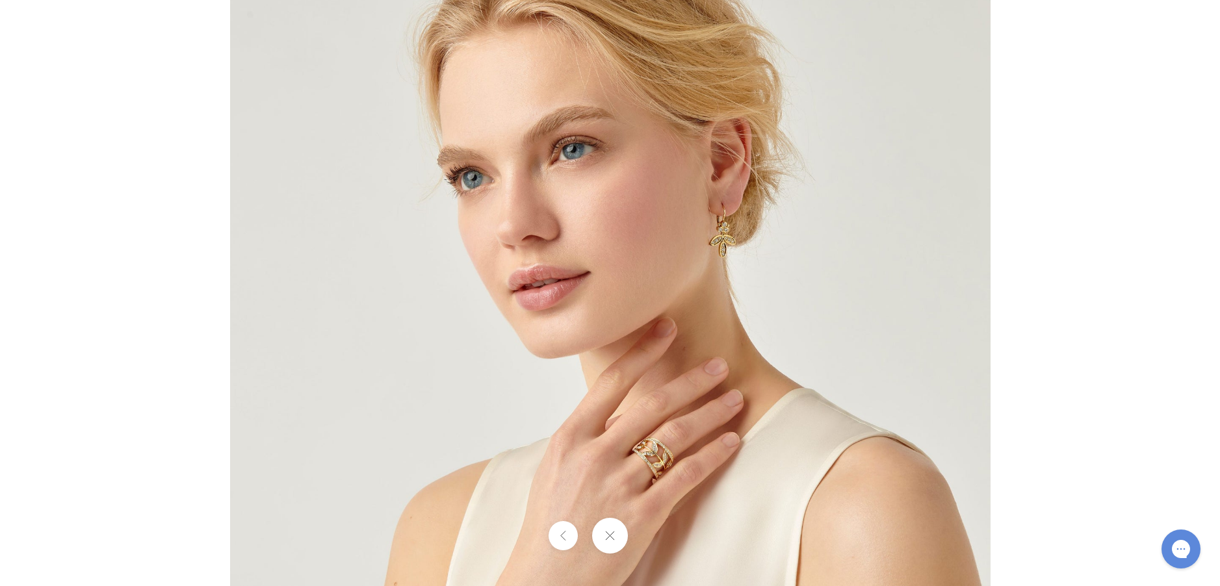
click at [691, 452] on img at bounding box center [610, 293] width 760 height 760
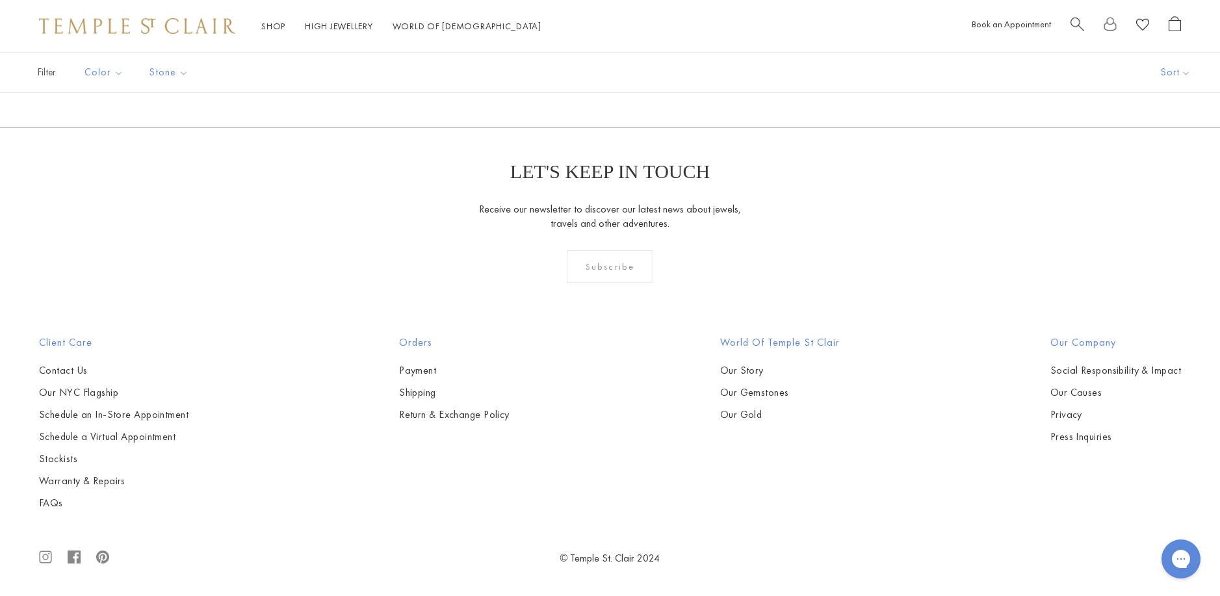
scroll to position [7281, 0]
click at [610, 75] on link "2" at bounding box center [610, 57] width 42 height 36
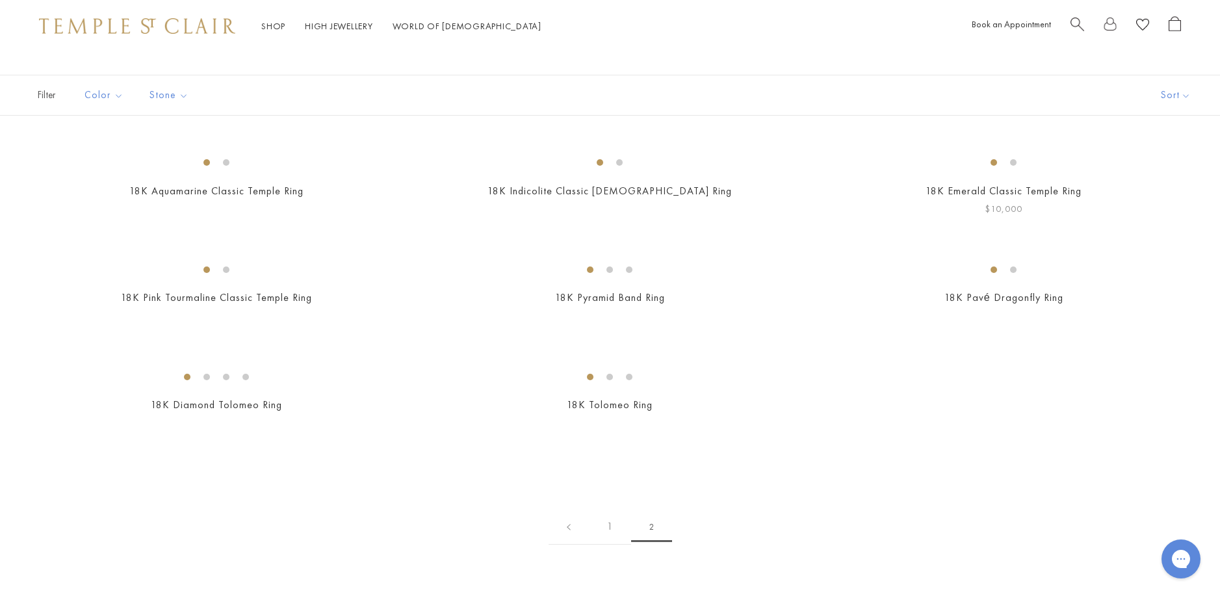
scroll to position [65, 0]
